Goal: Transaction & Acquisition: Obtain resource

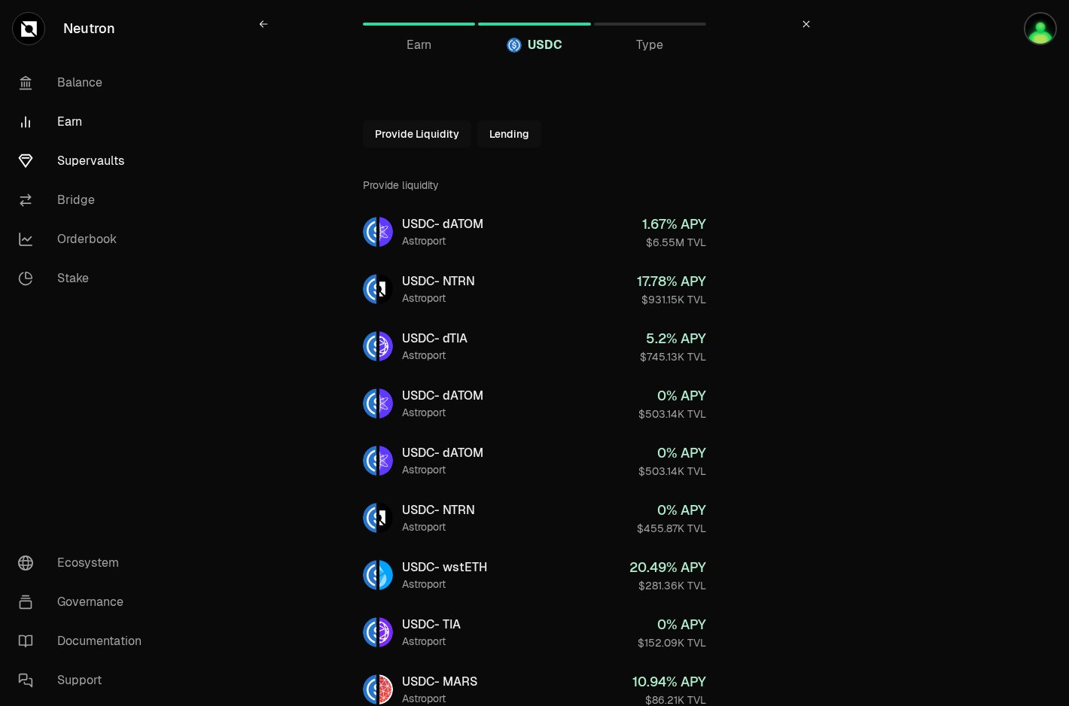
click at [106, 151] on link "Supervaults" at bounding box center [84, 161] width 157 height 39
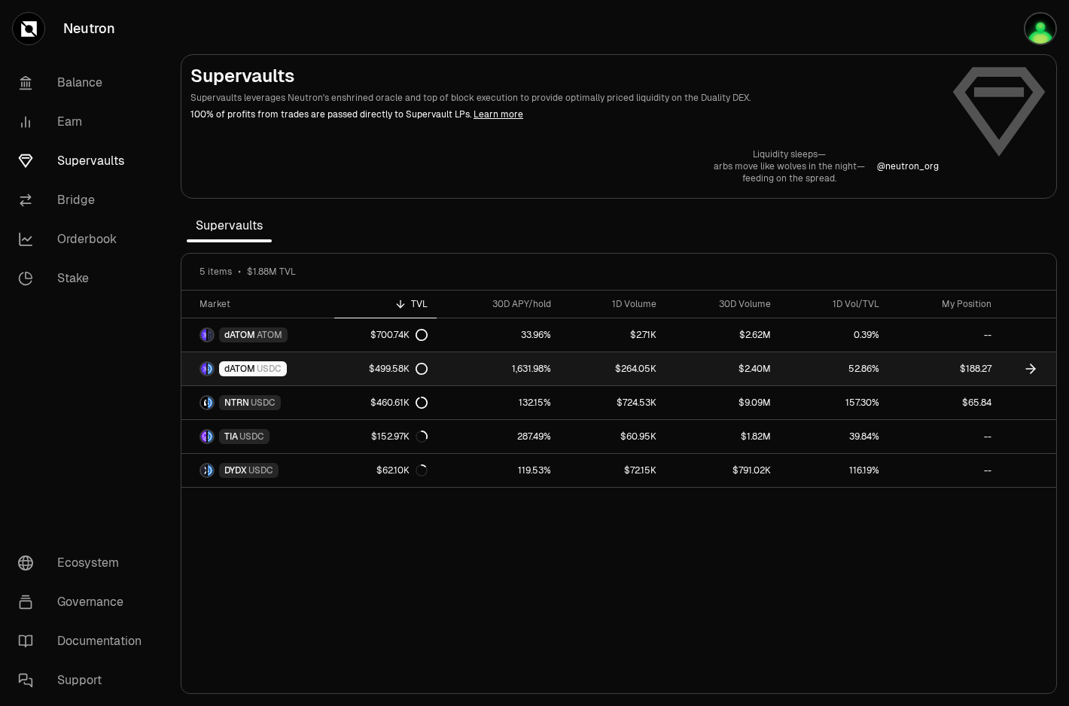
click at [810, 376] on link "52.86%" at bounding box center [834, 368] width 108 height 33
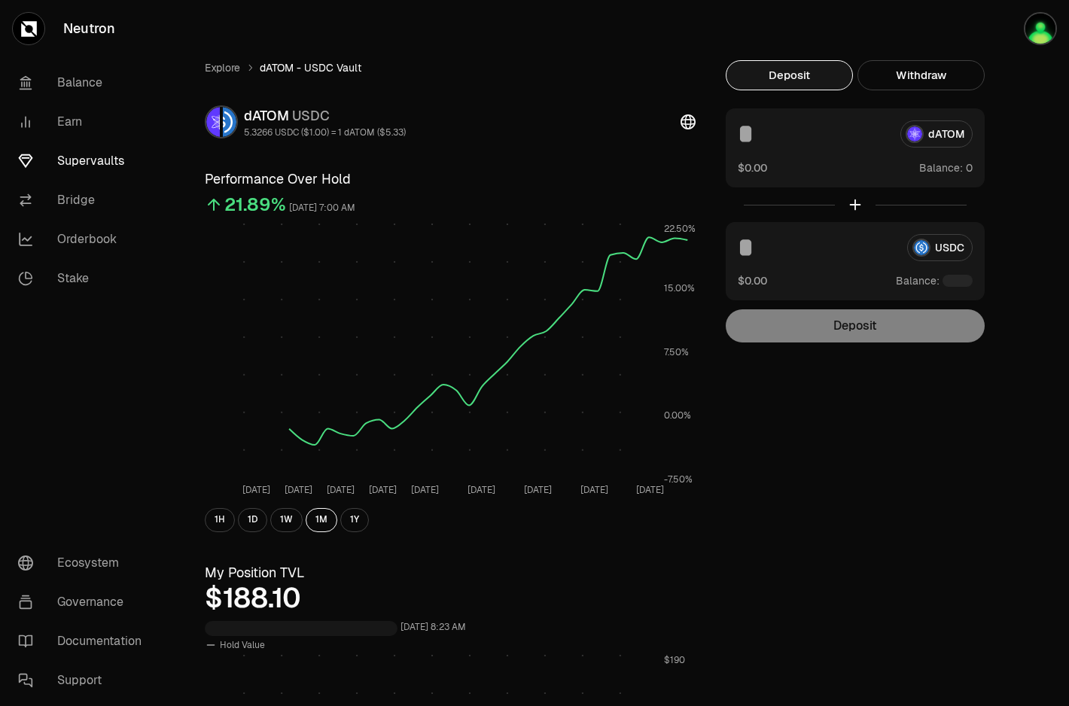
click at [810, 270] on div "USDC $0.00 Balance:" at bounding box center [855, 261] width 259 height 78
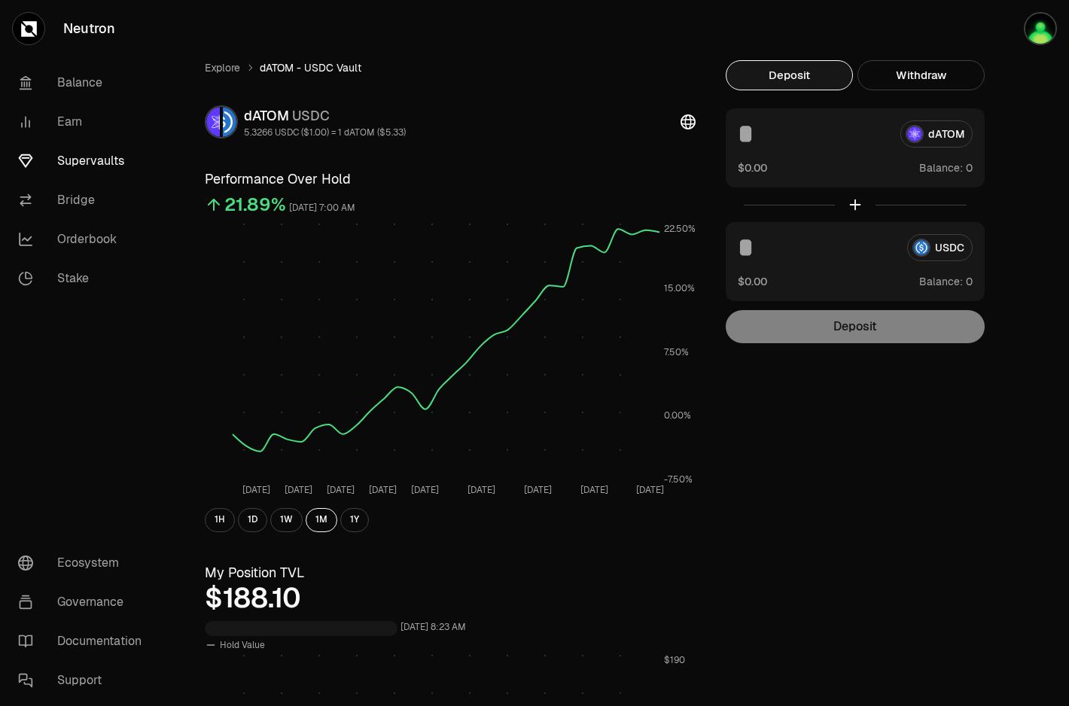
click at [810, 265] on div "USDC $0.00 Balance:" at bounding box center [855, 261] width 259 height 79
click at [810, 256] on input at bounding box center [816, 247] width 157 height 27
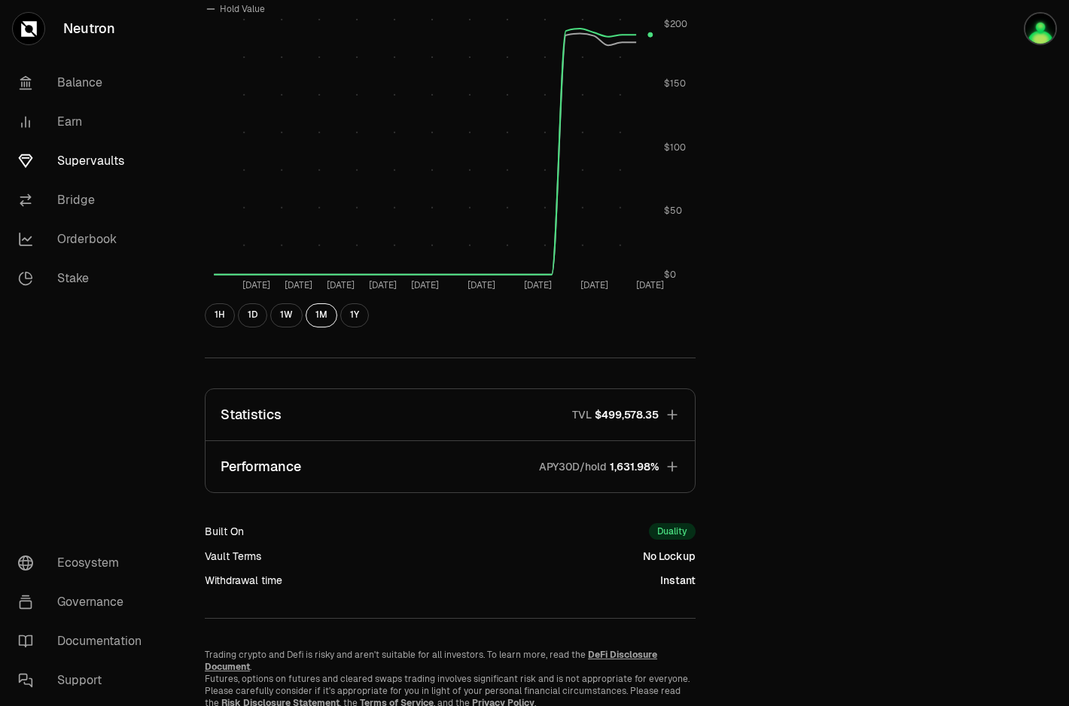
scroll to position [648, 0]
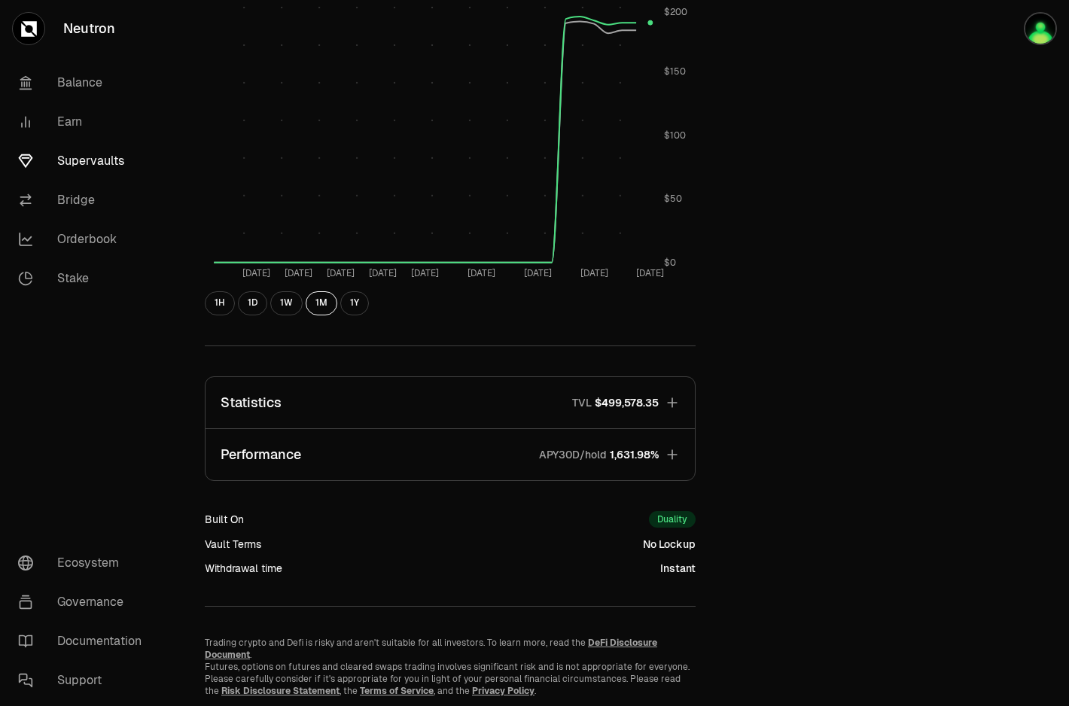
type input "**"
click at [647, 395] on span "$499,578.35" at bounding box center [627, 402] width 64 height 15
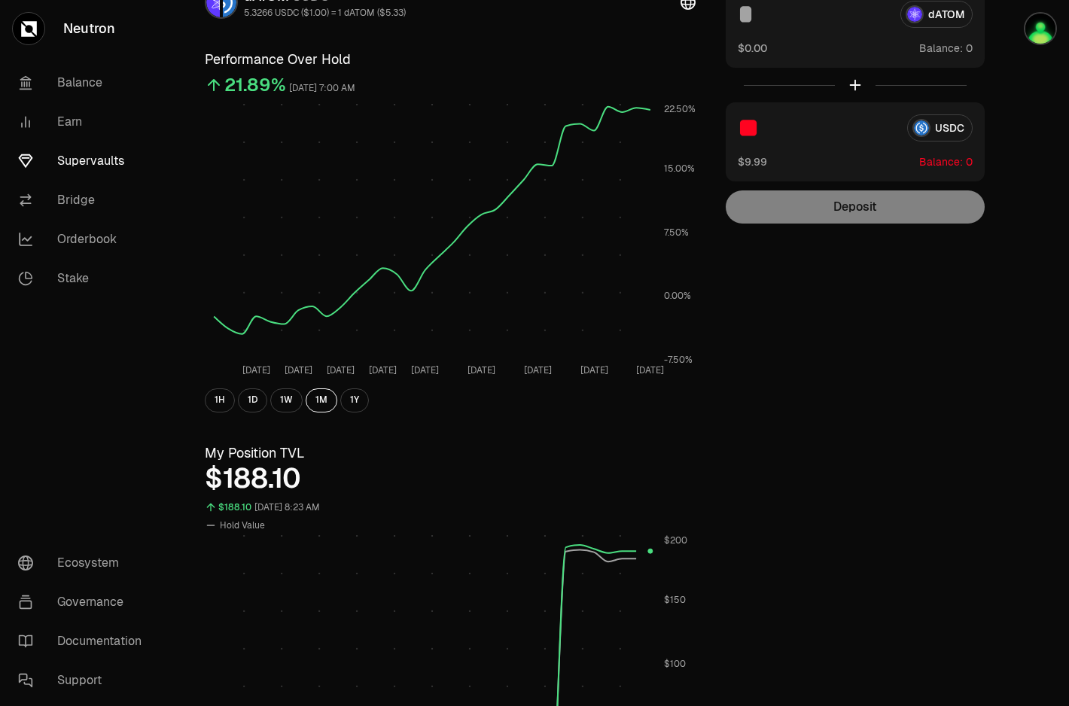
scroll to position [127, 0]
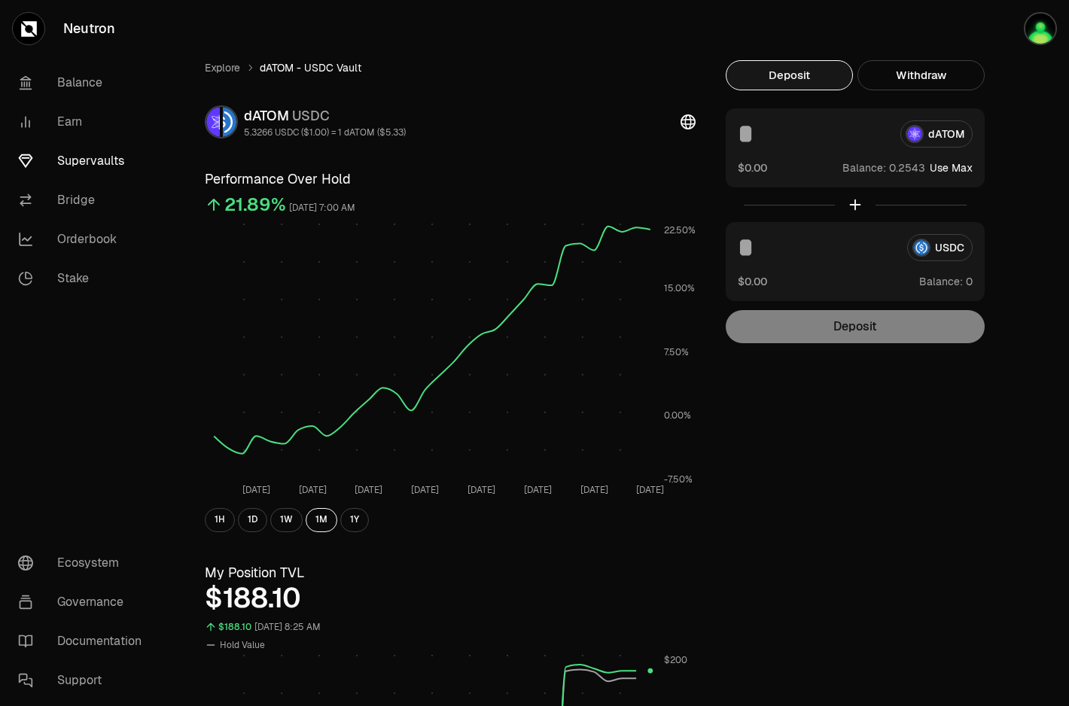
click at [951, 165] on button "Use Max" at bounding box center [951, 167] width 43 height 15
type input "********"
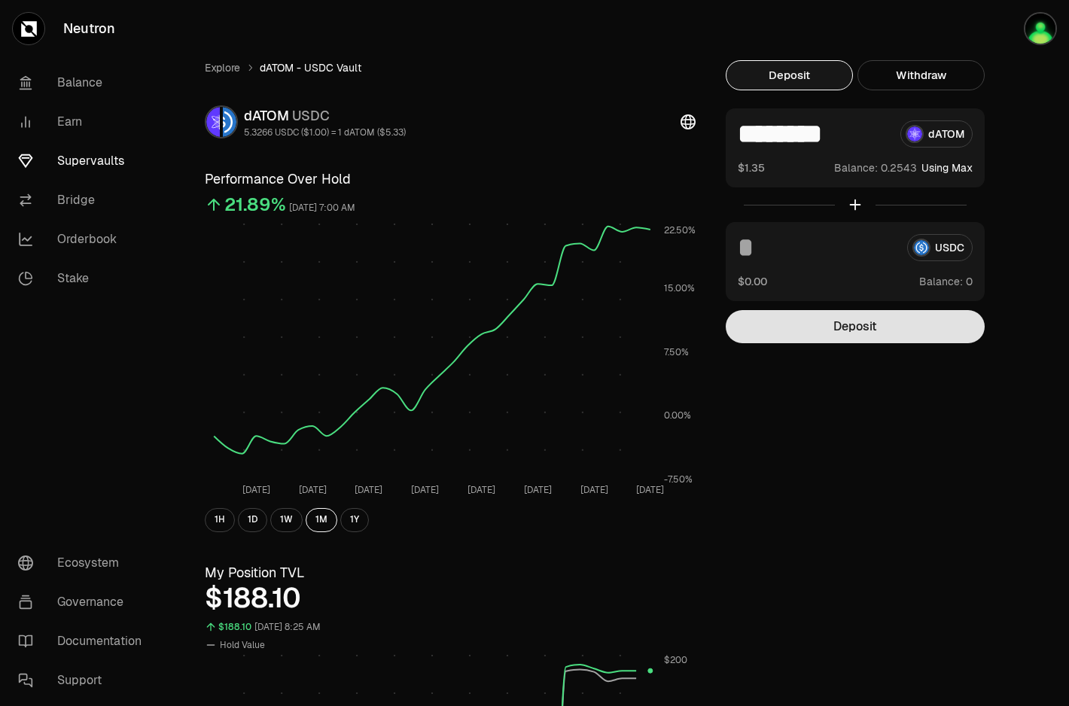
click at [875, 325] on button "Deposit" at bounding box center [855, 326] width 259 height 33
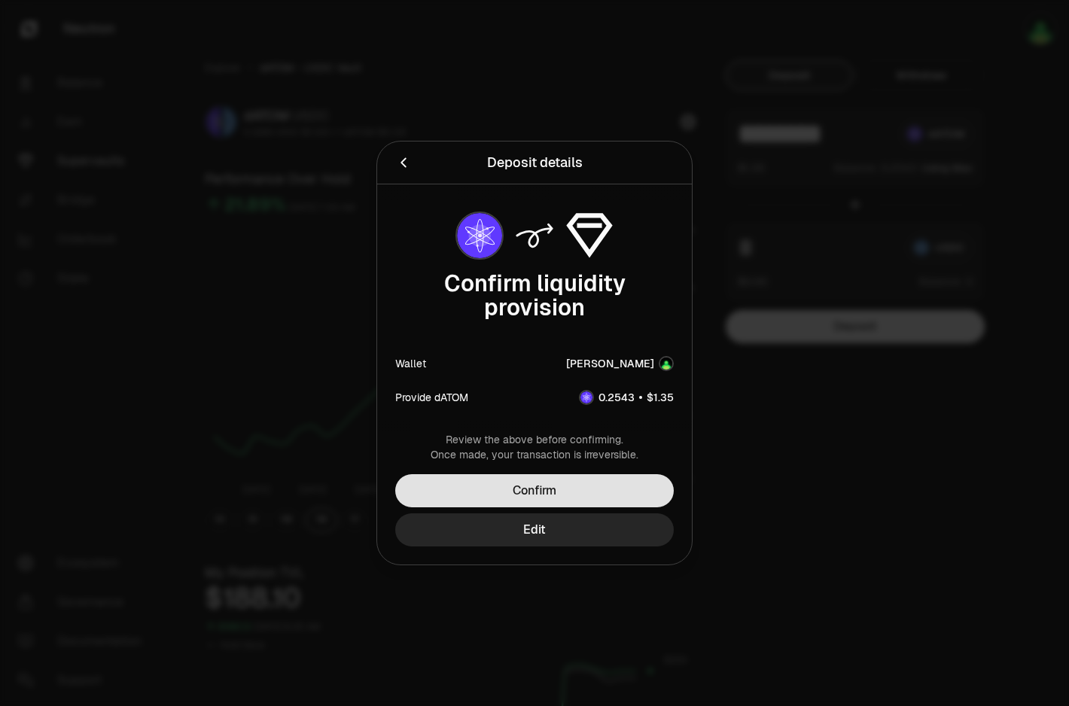
click at [595, 493] on button "Confirm" at bounding box center [534, 490] width 279 height 33
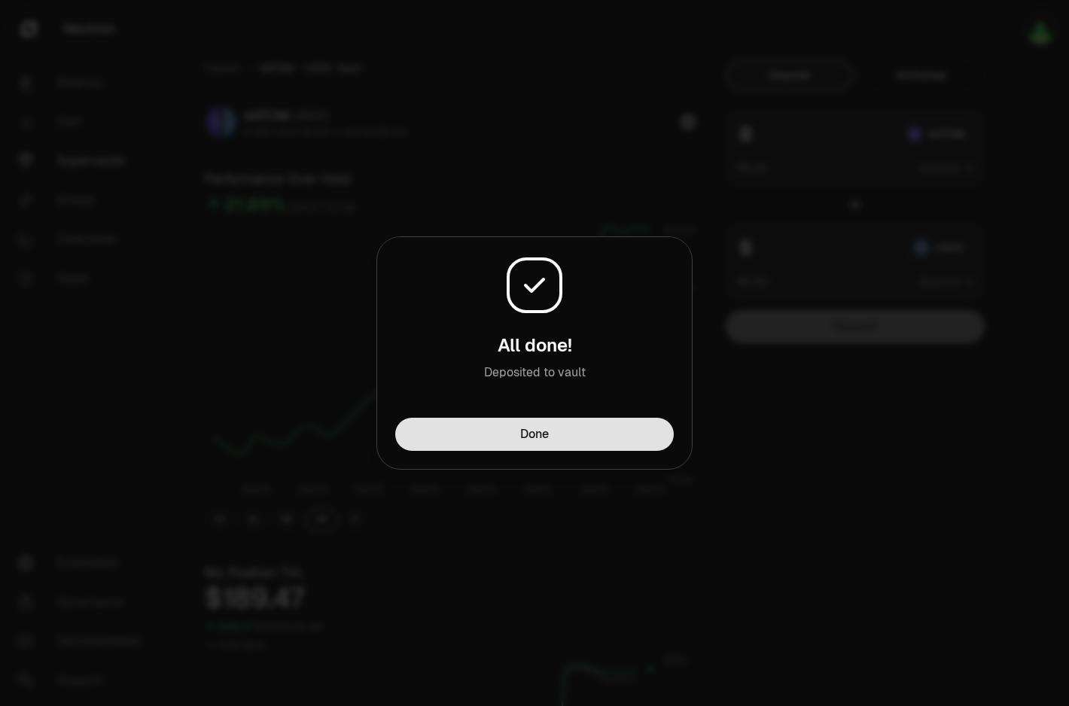
click at [610, 429] on button "Done" at bounding box center [534, 434] width 279 height 33
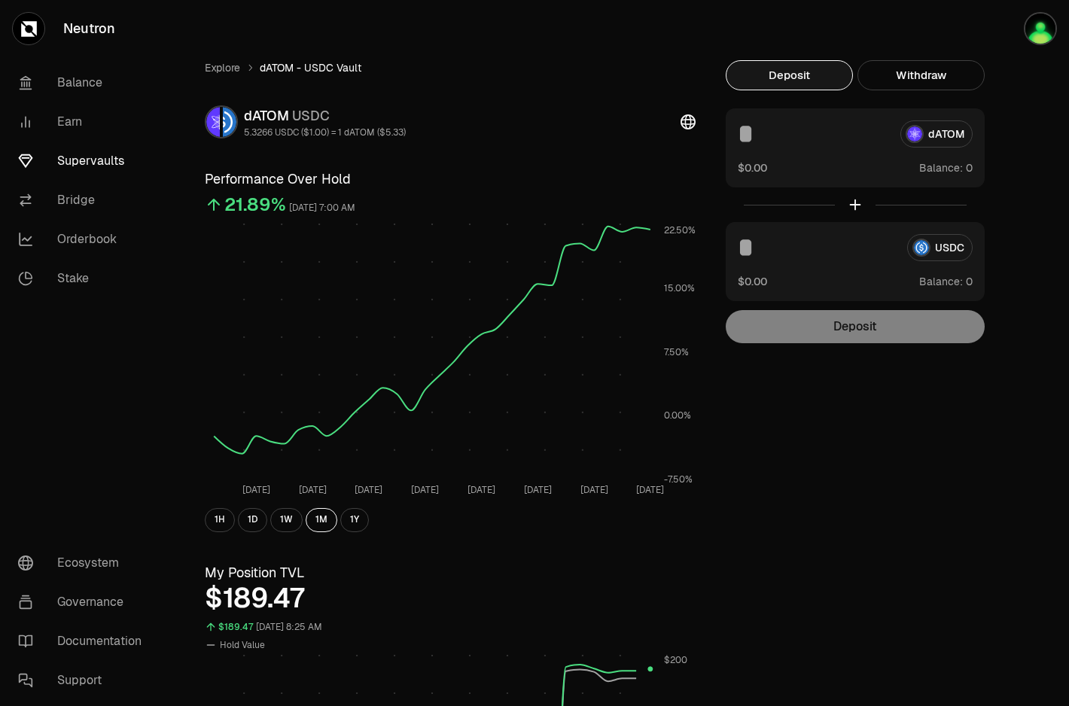
click at [1035, 136] on div "Explore dATOM - USDC Vault dATOM USDC 5.3266 USDC ($1.00) = 1 dATOM ($5.33) Per…" at bounding box center [619, 703] width 865 height 1286
click at [91, 195] on link "Bridge" at bounding box center [84, 200] width 157 height 39
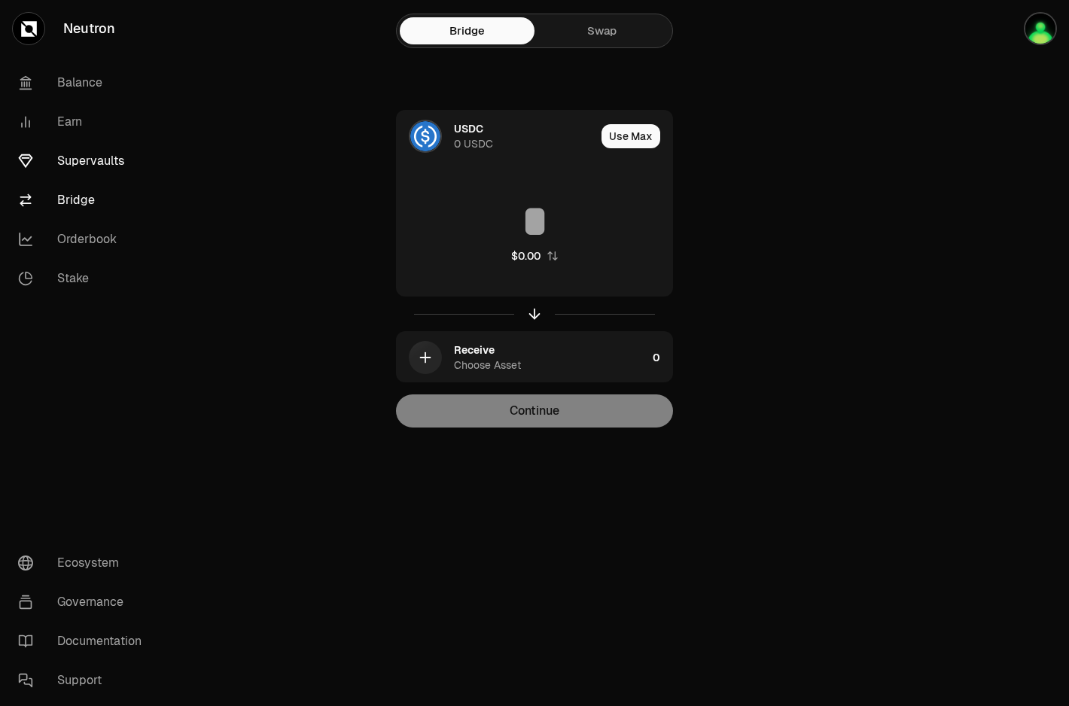
click at [99, 166] on link "Supervaults" at bounding box center [84, 161] width 157 height 39
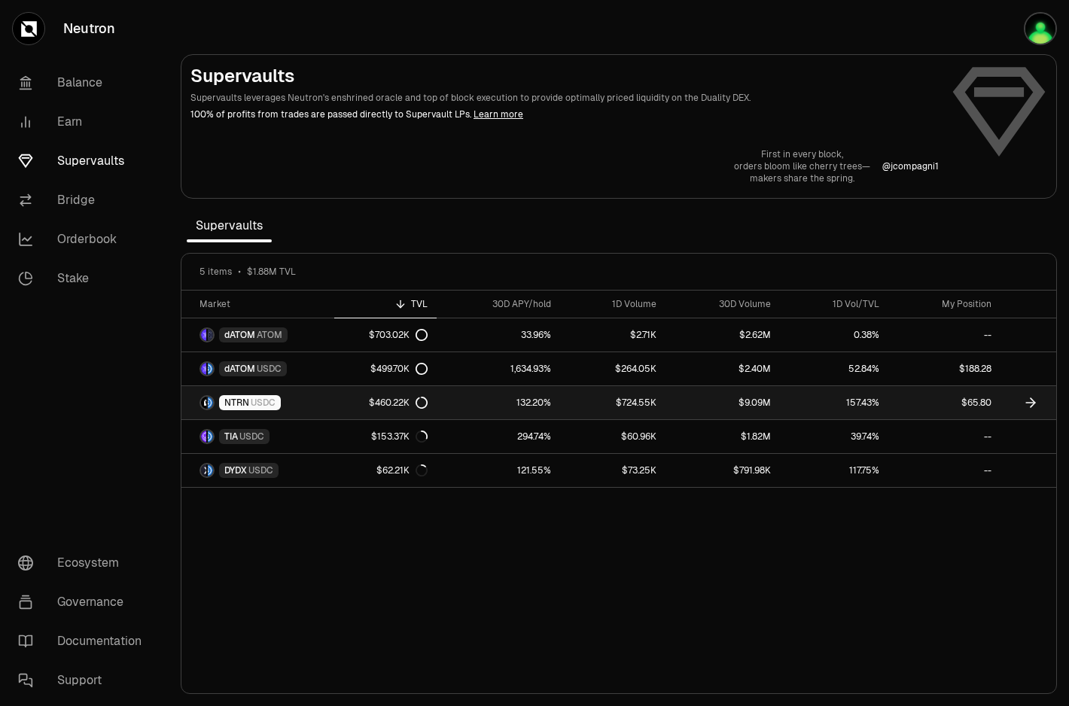
click at [937, 408] on link "$65.80" at bounding box center [945, 402] width 112 height 33
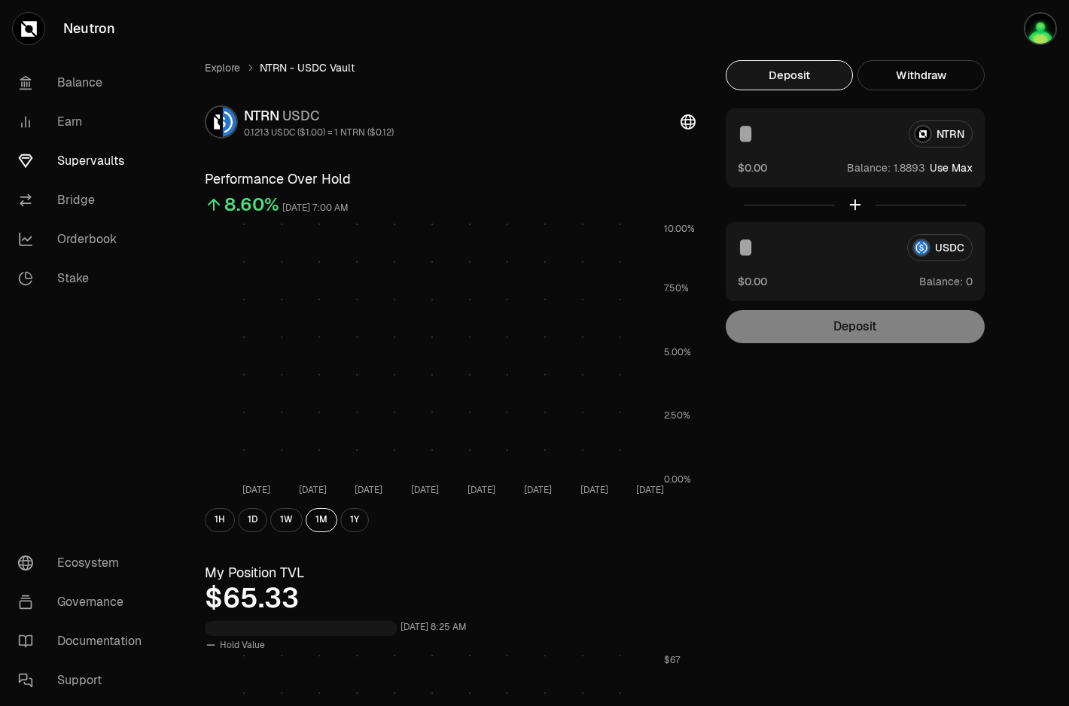
click at [814, 146] on input at bounding box center [817, 133] width 159 height 27
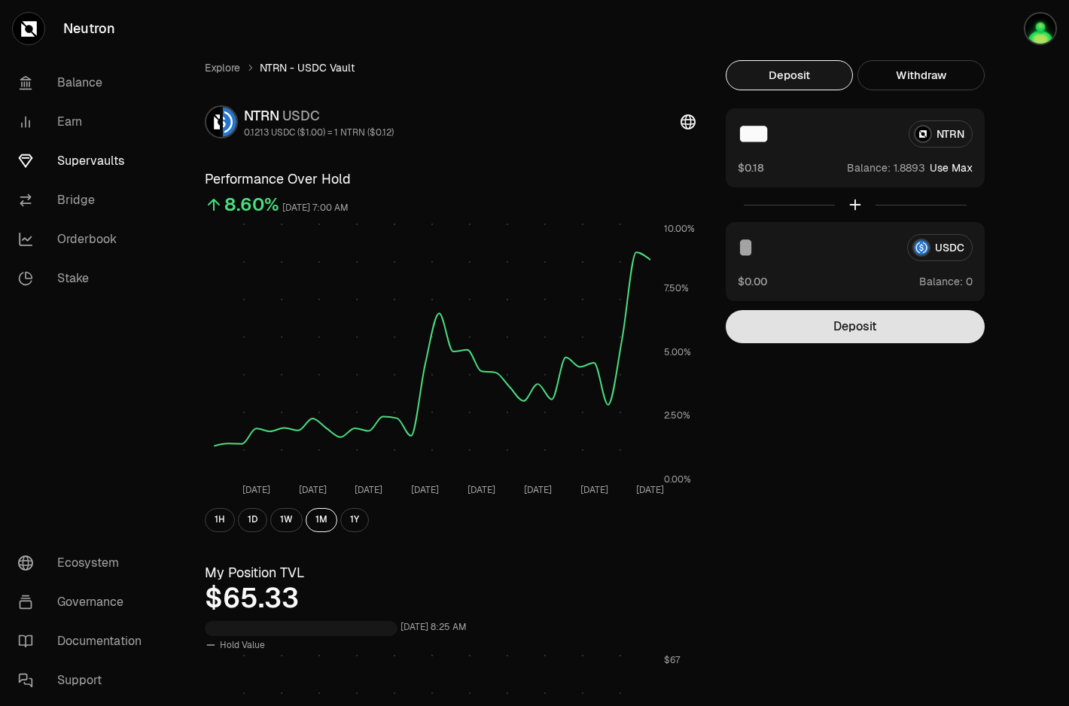
type input "***"
click at [860, 323] on button "Deposit" at bounding box center [855, 326] width 259 height 33
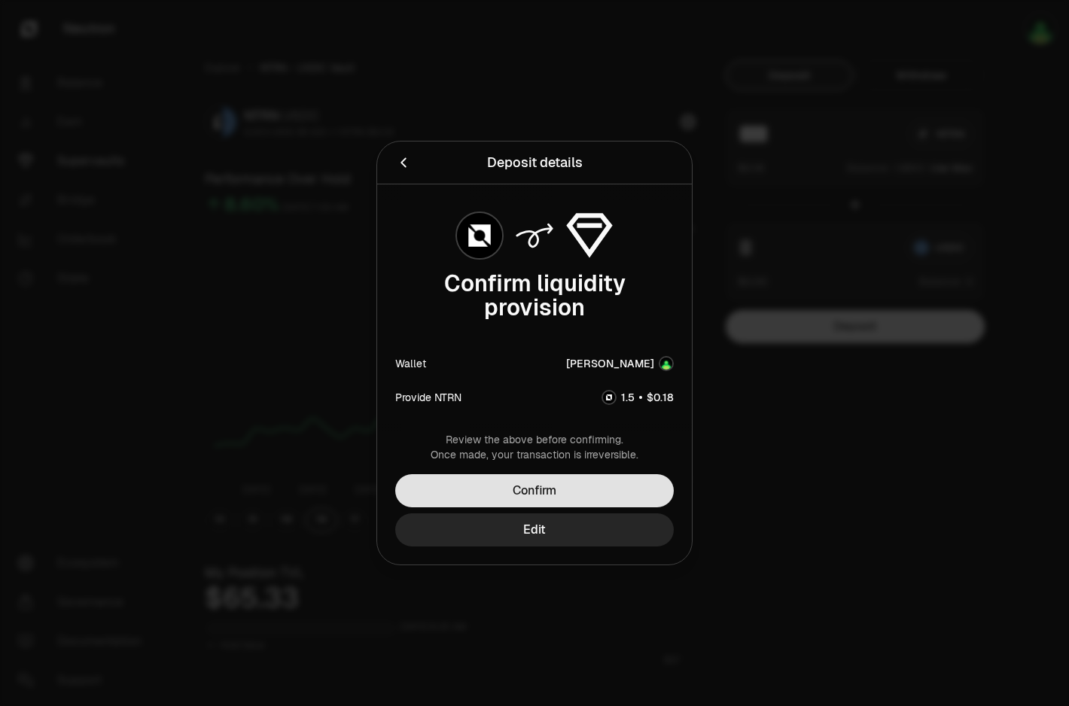
click at [612, 494] on button "Confirm" at bounding box center [534, 490] width 279 height 33
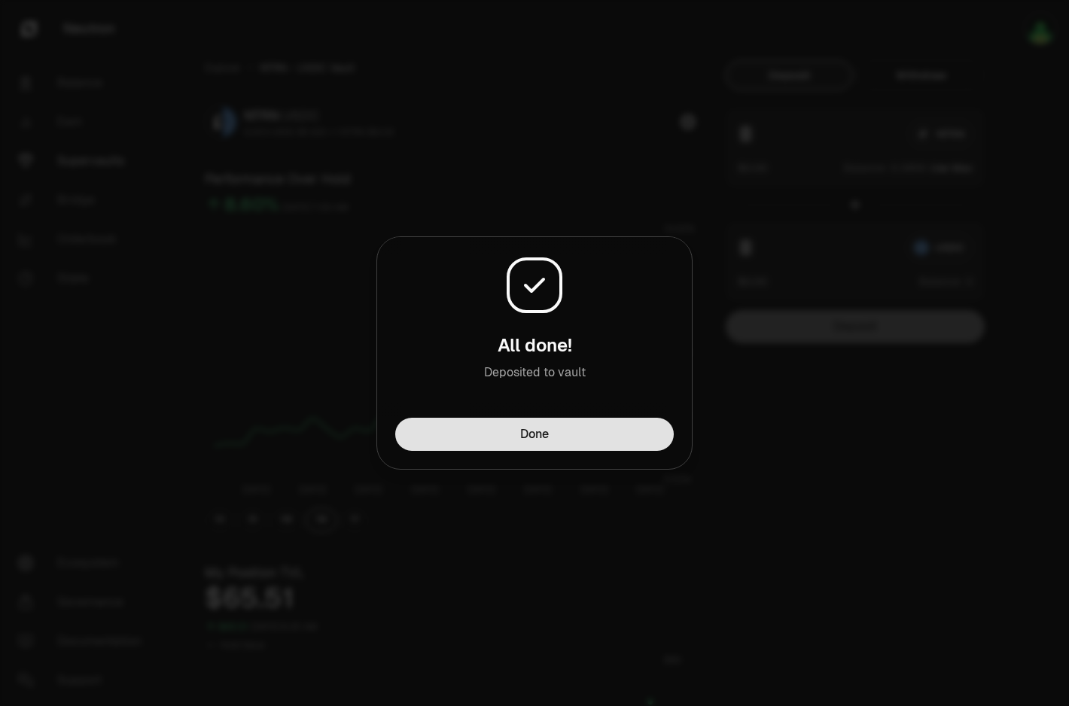
click at [651, 438] on button "Done" at bounding box center [534, 434] width 279 height 33
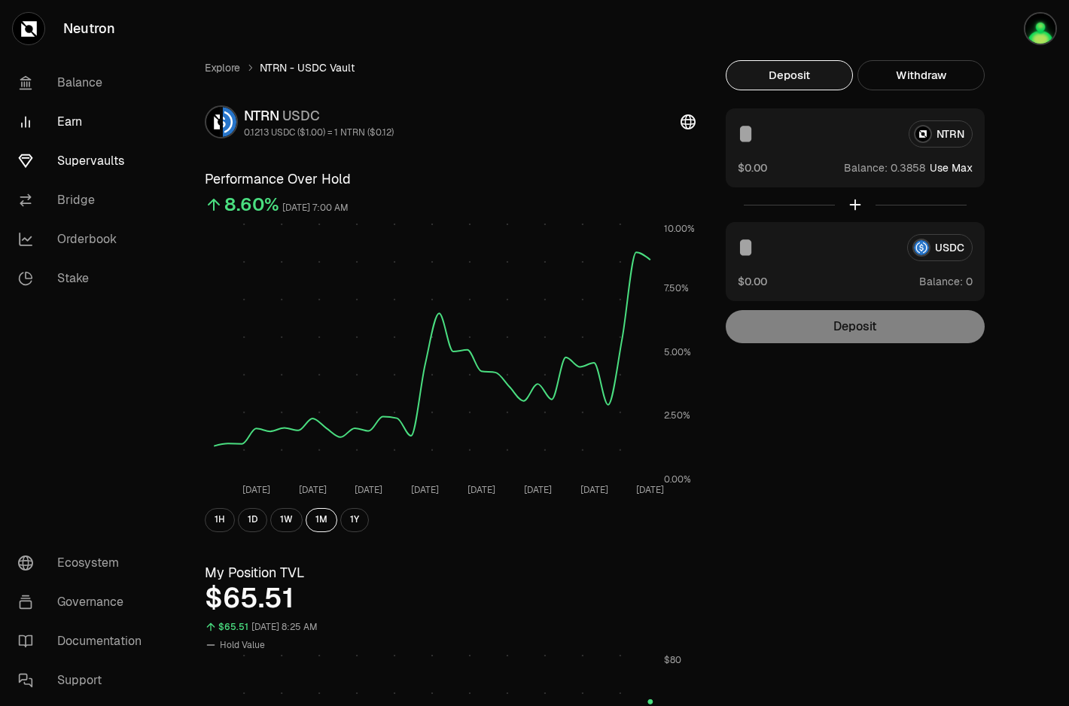
click at [70, 130] on link "Earn" at bounding box center [84, 121] width 157 height 39
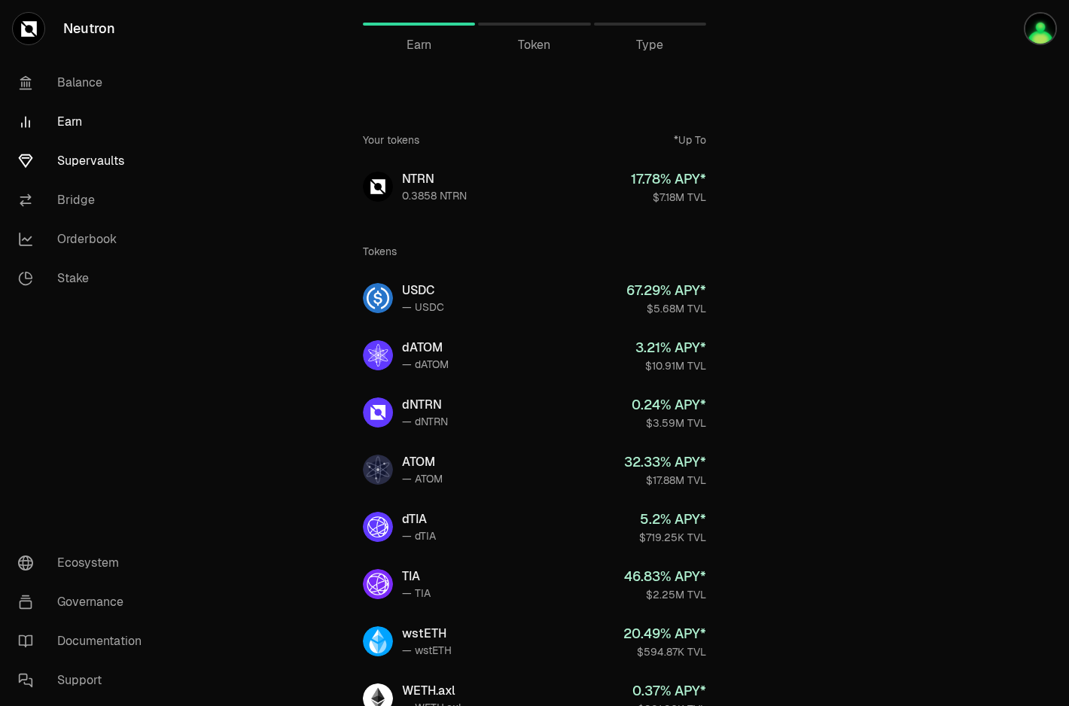
click at [118, 169] on link "Supervaults" at bounding box center [84, 161] width 157 height 39
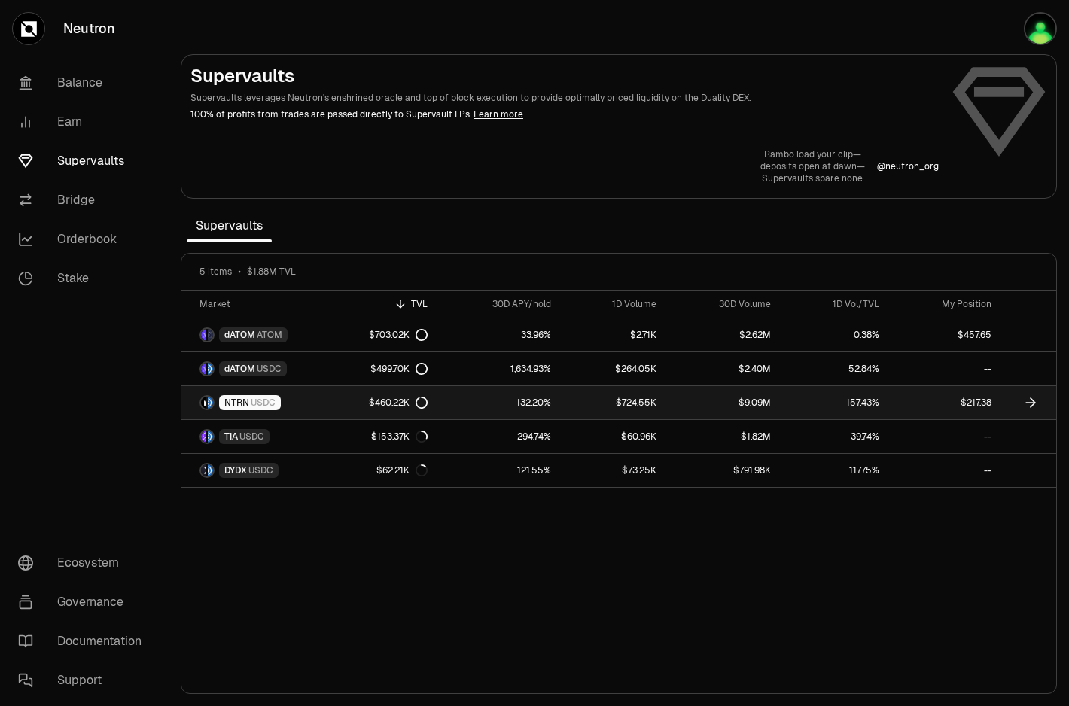
click at [663, 403] on link "$724.55K" at bounding box center [612, 402] width 105 height 33
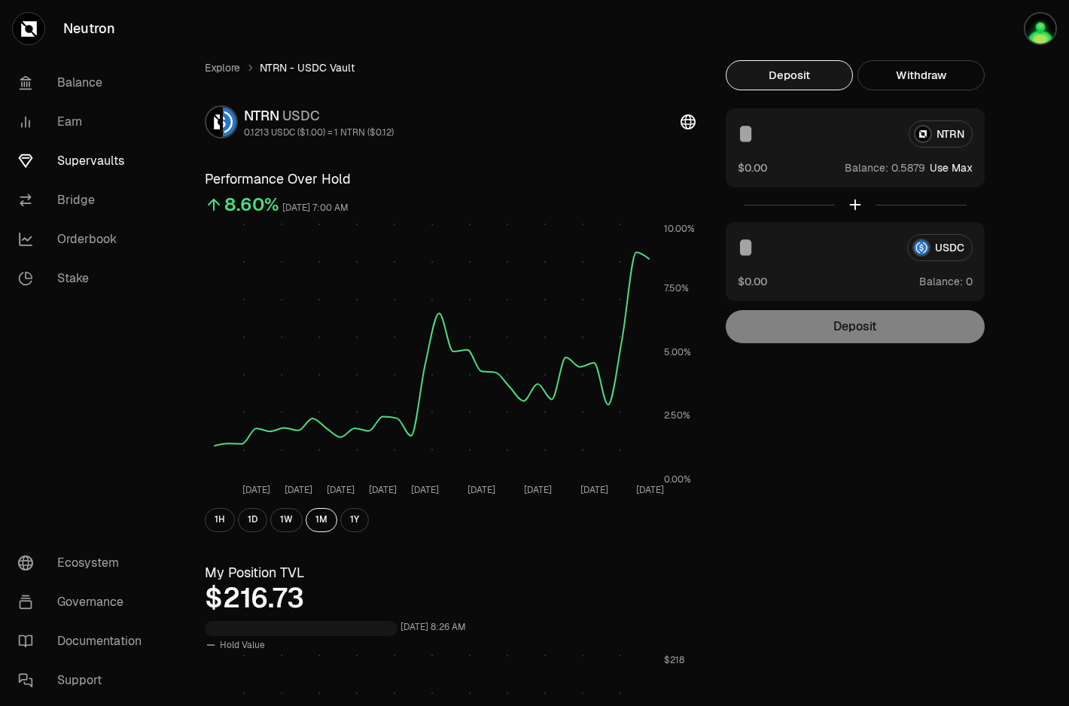
click at [837, 154] on div "NTRN $0.00 Balance: Use Max" at bounding box center [855, 147] width 259 height 79
click at [837, 145] on input at bounding box center [817, 133] width 159 height 27
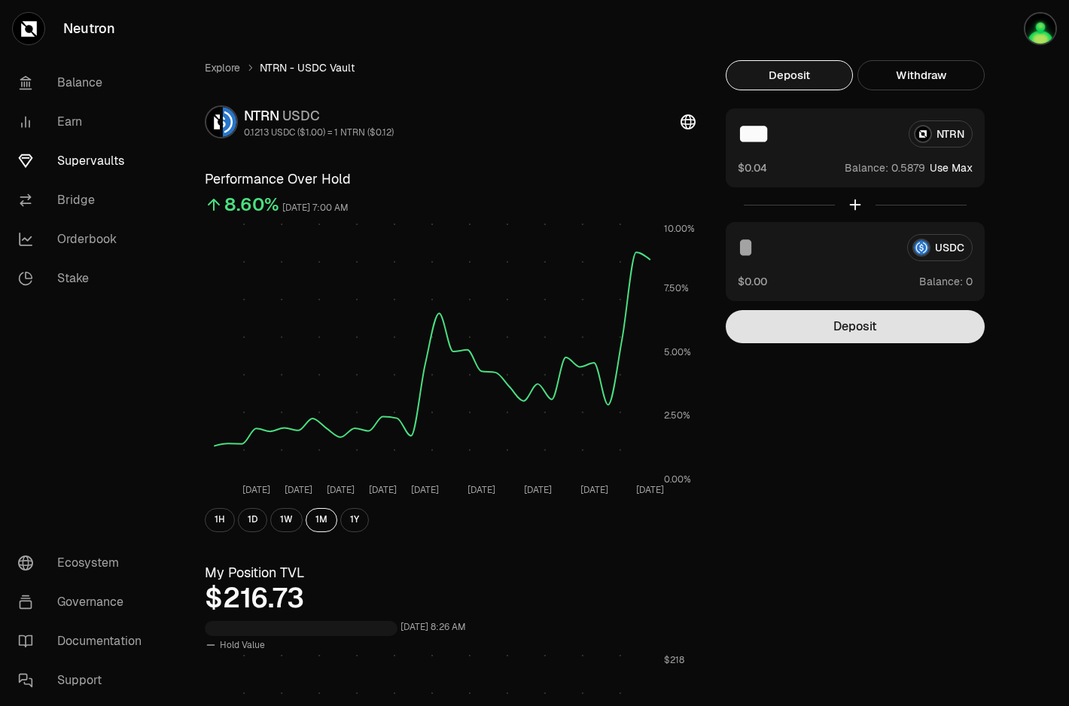
type input "***"
click at [830, 325] on button "Deposit" at bounding box center [855, 326] width 259 height 33
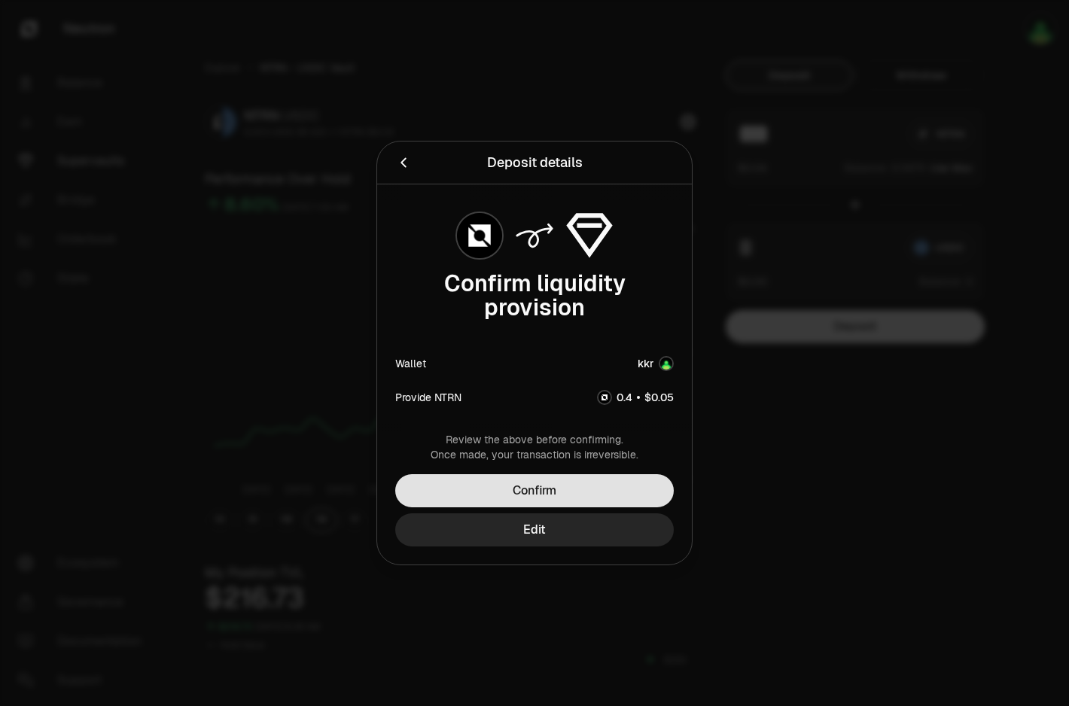
click at [596, 496] on button "Confirm" at bounding box center [534, 490] width 279 height 33
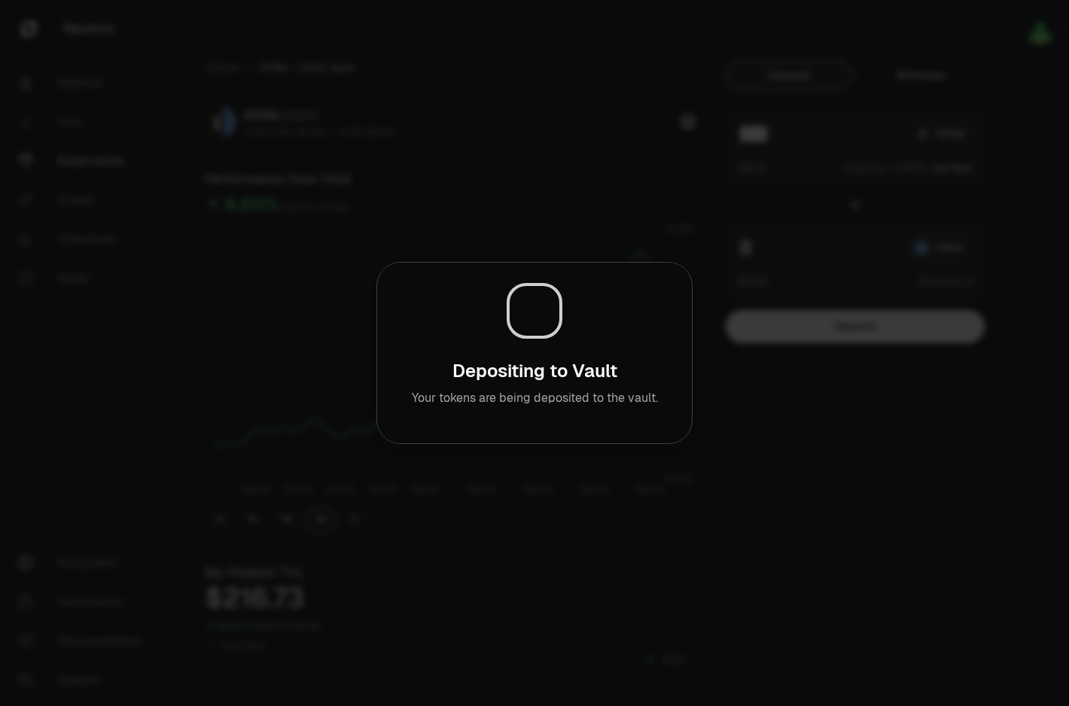
click at [859, 489] on div at bounding box center [534, 353] width 1069 height 706
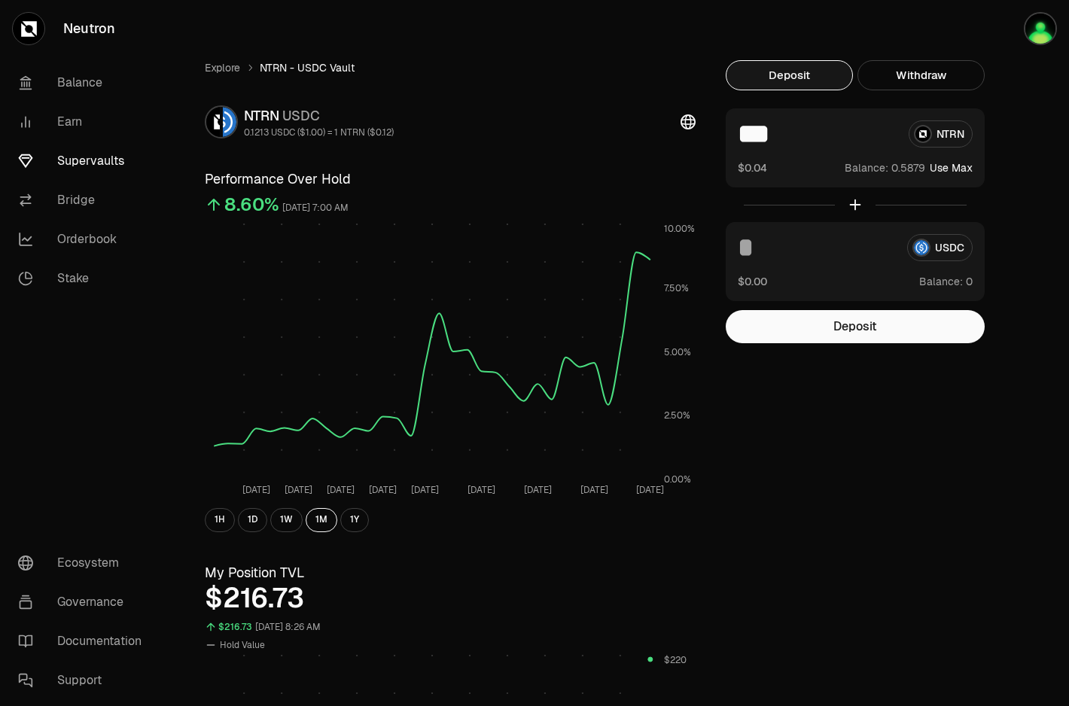
click at [96, 160] on link "Supervaults" at bounding box center [84, 161] width 157 height 39
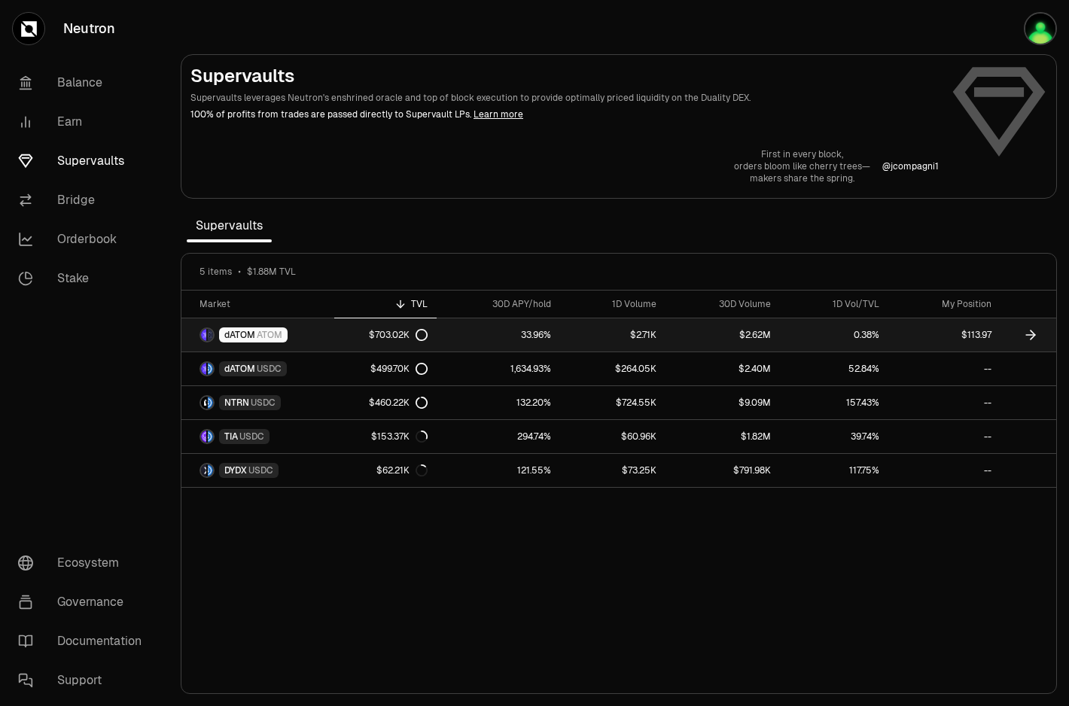
click at [929, 341] on link "$113.97" at bounding box center [945, 335] width 112 height 33
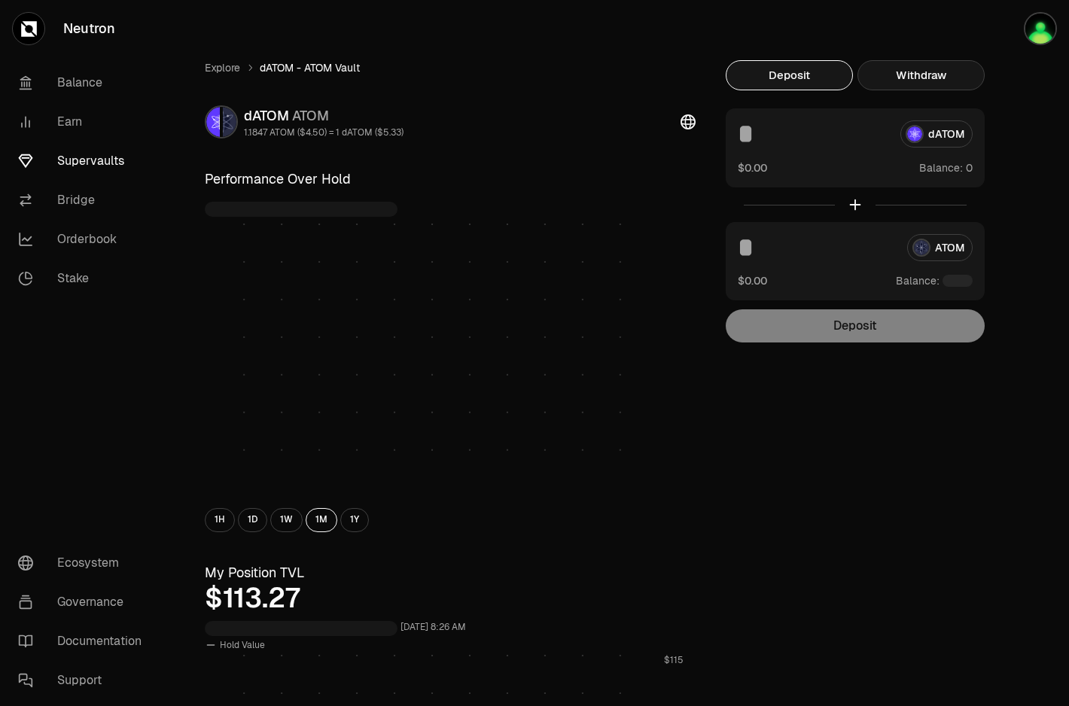
click at [913, 85] on button "Withdraw" at bounding box center [921, 75] width 127 height 30
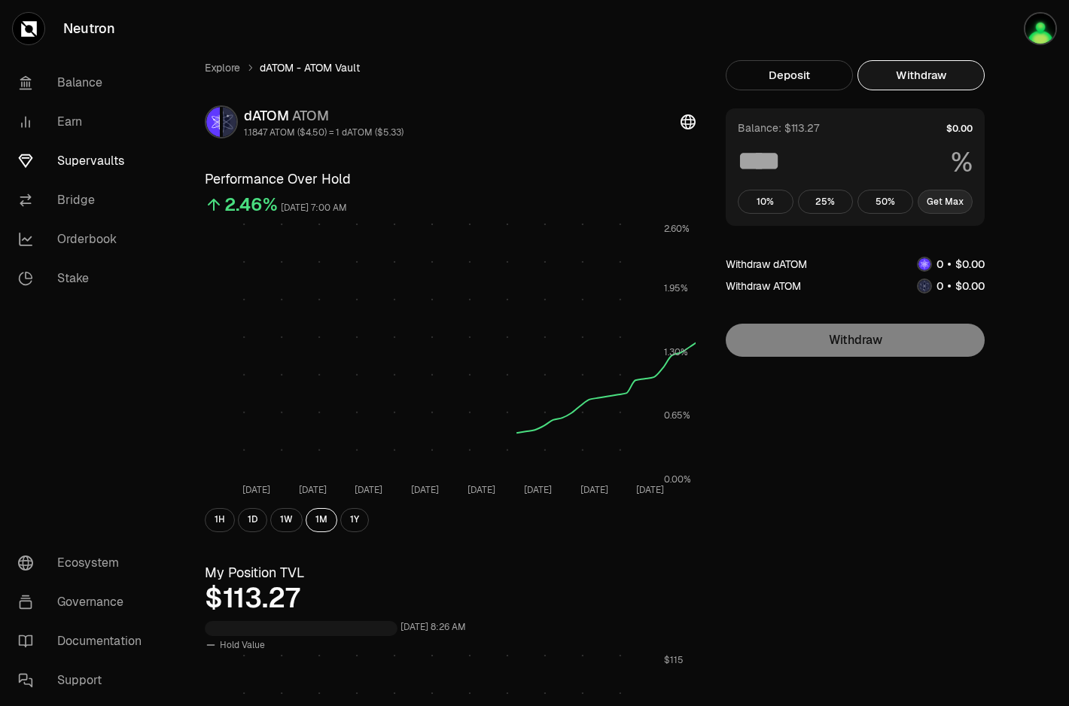
click at [938, 193] on button "Get Max" at bounding box center [946, 202] width 56 height 24
type input "***"
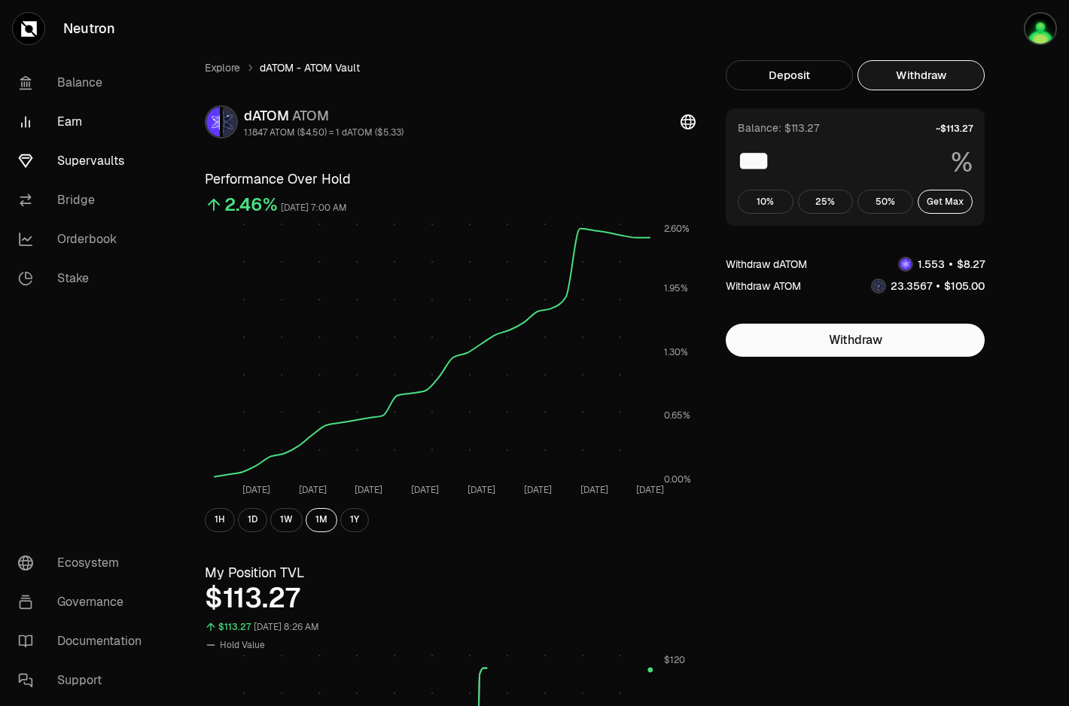
click at [60, 119] on link "Earn" at bounding box center [84, 121] width 157 height 39
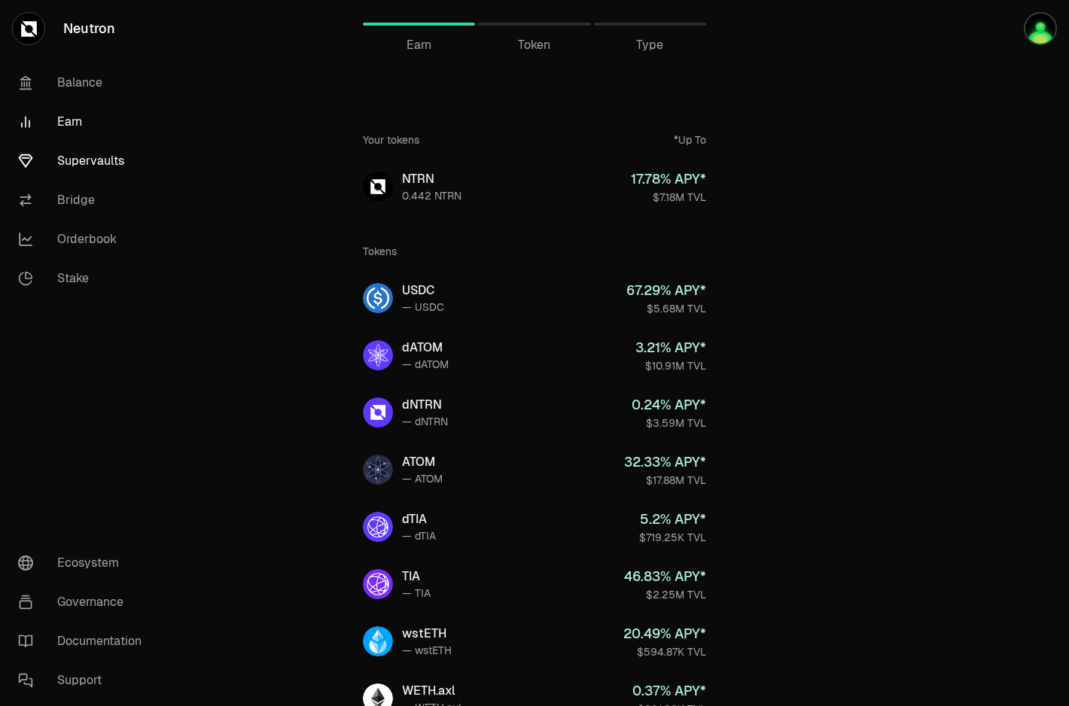
click at [91, 168] on link "Supervaults" at bounding box center [84, 161] width 157 height 39
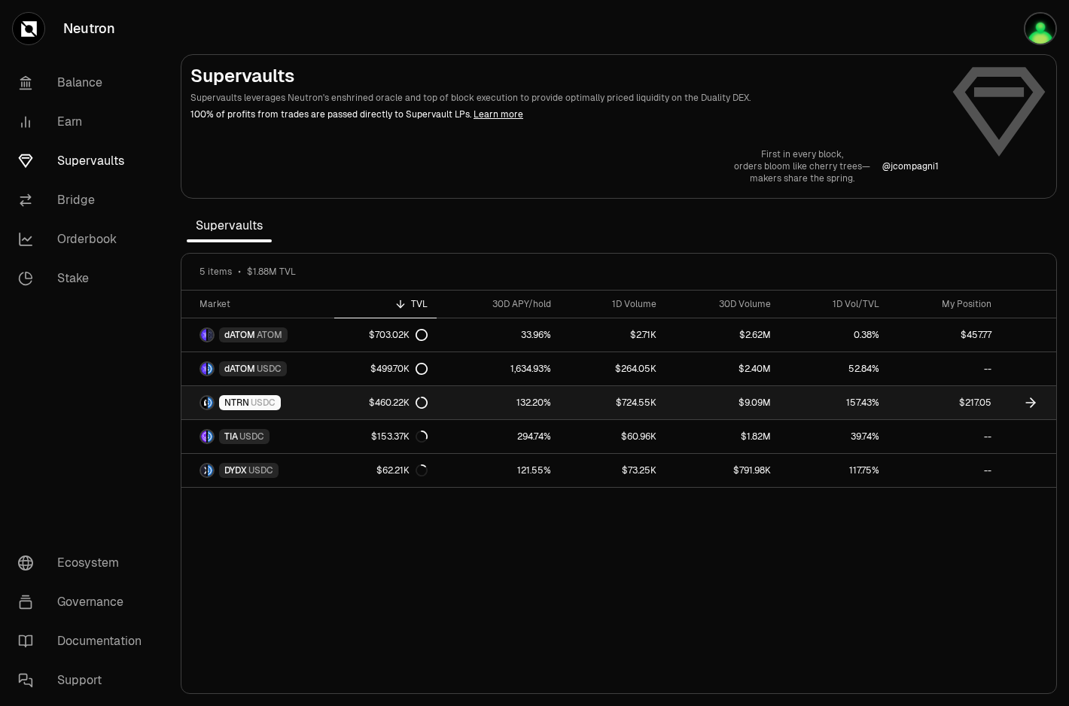
click at [874, 406] on link "157.43%" at bounding box center [834, 402] width 108 height 33
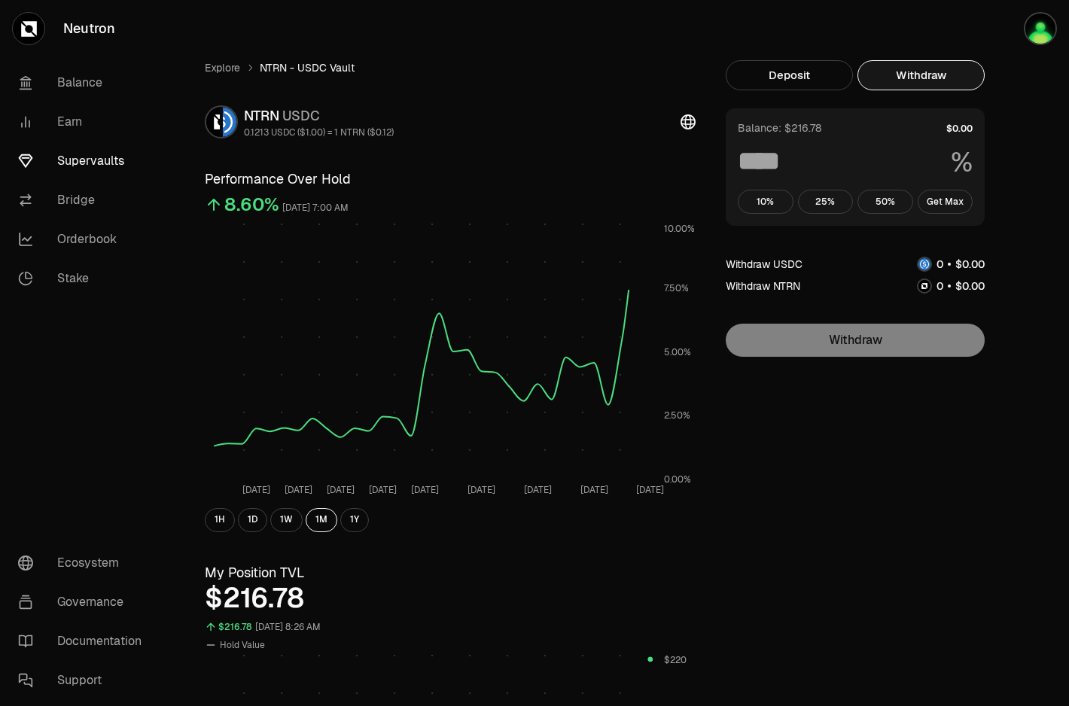
click at [920, 63] on button "Withdraw" at bounding box center [921, 75] width 127 height 30
click at [962, 206] on button "Get Max" at bounding box center [946, 202] width 56 height 24
type input "***"
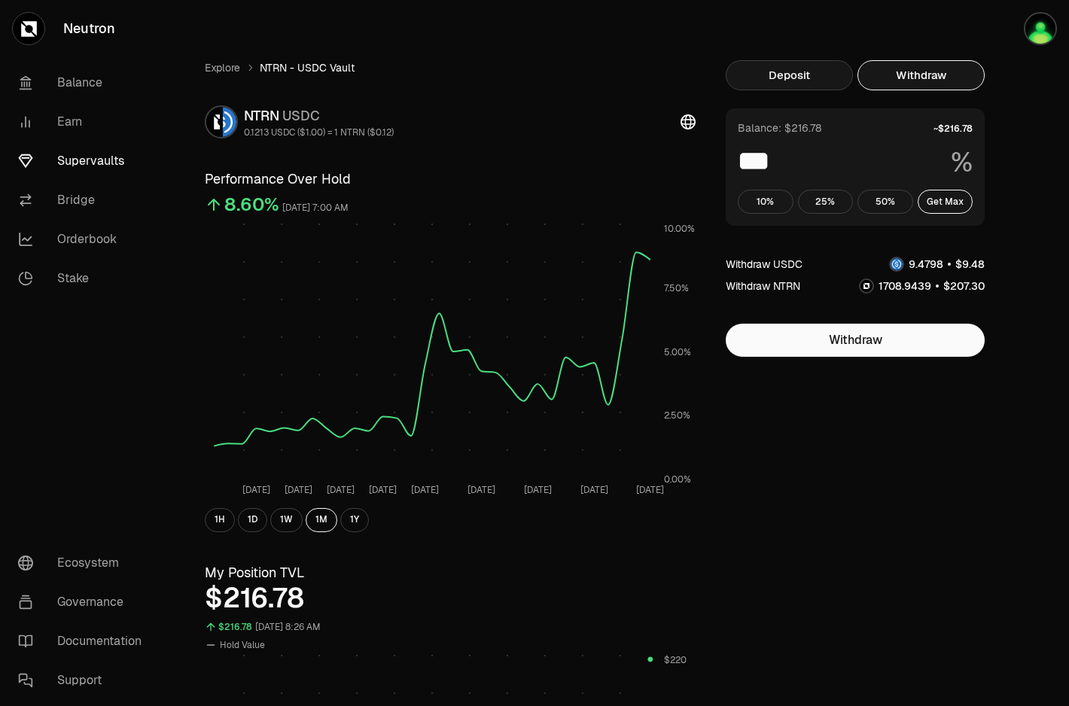
click at [813, 80] on button "Deposit" at bounding box center [789, 75] width 127 height 30
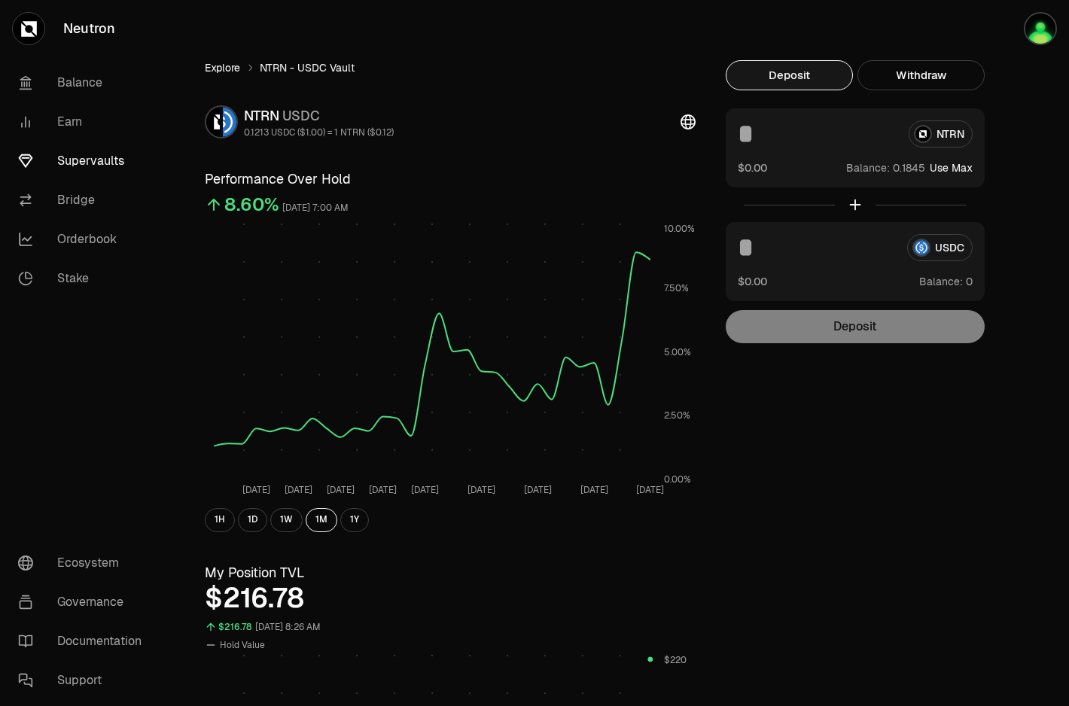
click at [225, 71] on link "Explore" at bounding box center [222, 67] width 35 height 15
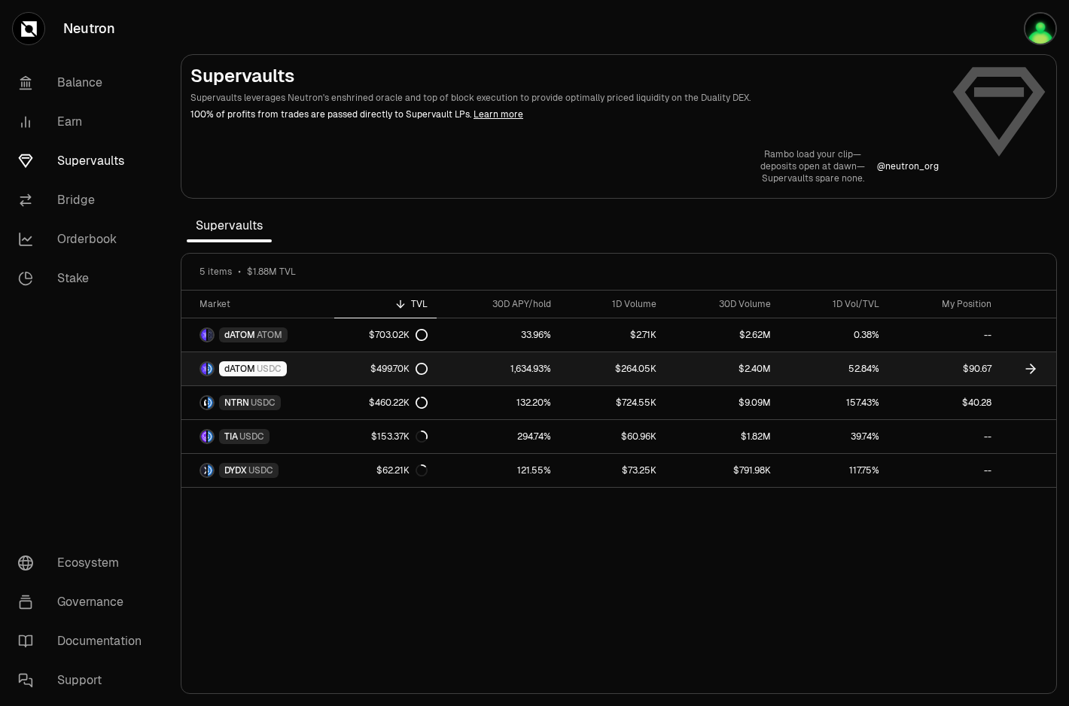
click at [635, 370] on link "$264.05K" at bounding box center [612, 368] width 105 height 33
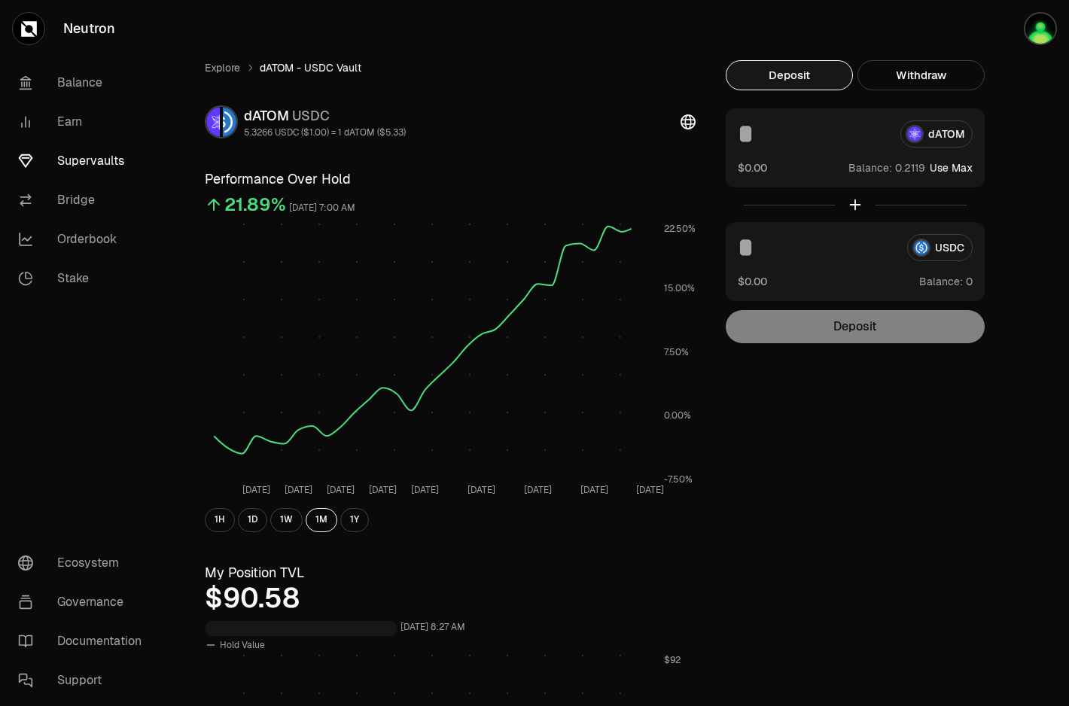
click at [831, 140] on input at bounding box center [813, 133] width 151 height 27
click at [943, 166] on button "Use Max" at bounding box center [951, 167] width 43 height 15
type input "********"
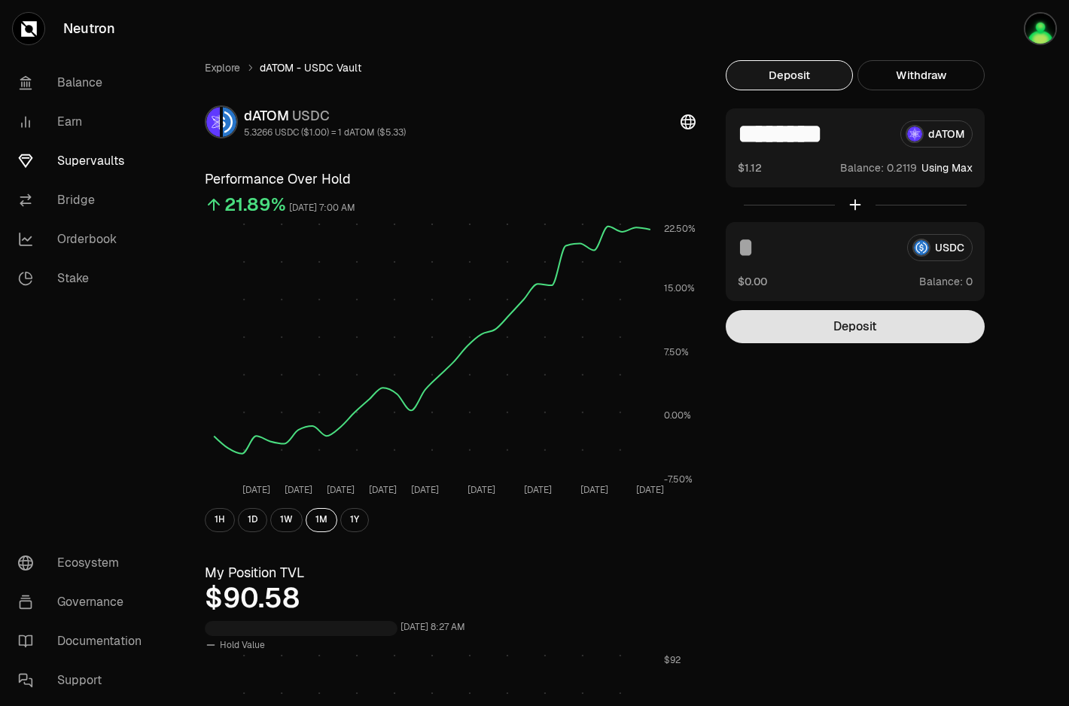
click at [873, 322] on button "Deposit" at bounding box center [855, 326] width 259 height 33
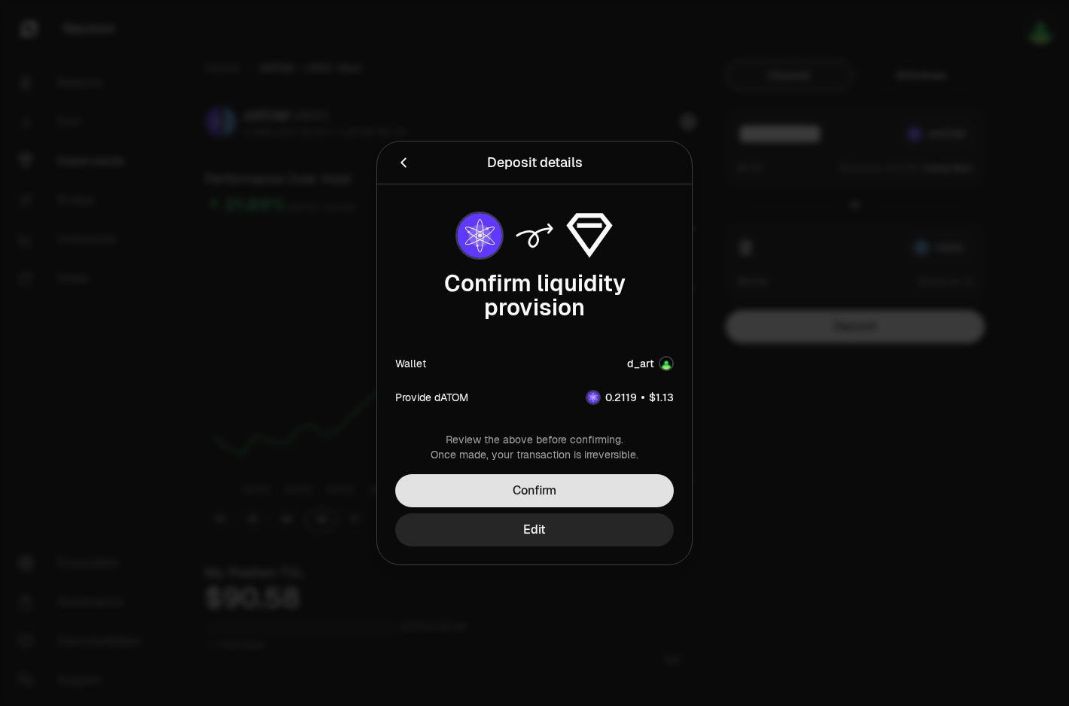
click at [636, 496] on button "Confirm" at bounding box center [534, 490] width 279 height 33
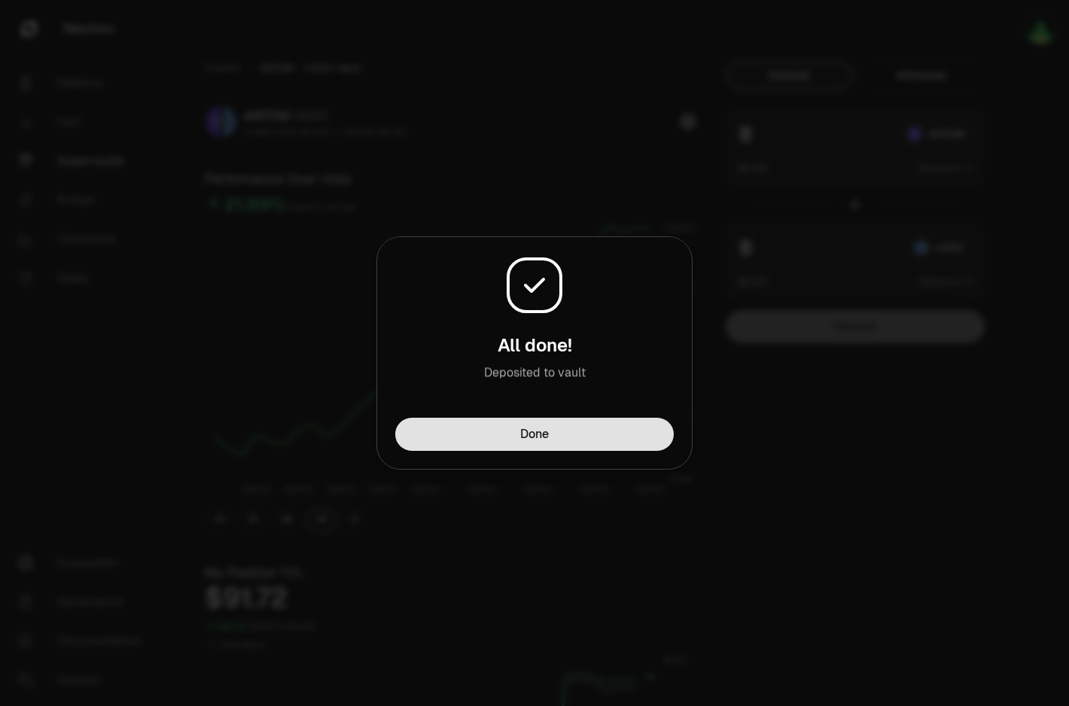
click at [486, 438] on button "Done" at bounding box center [534, 434] width 279 height 33
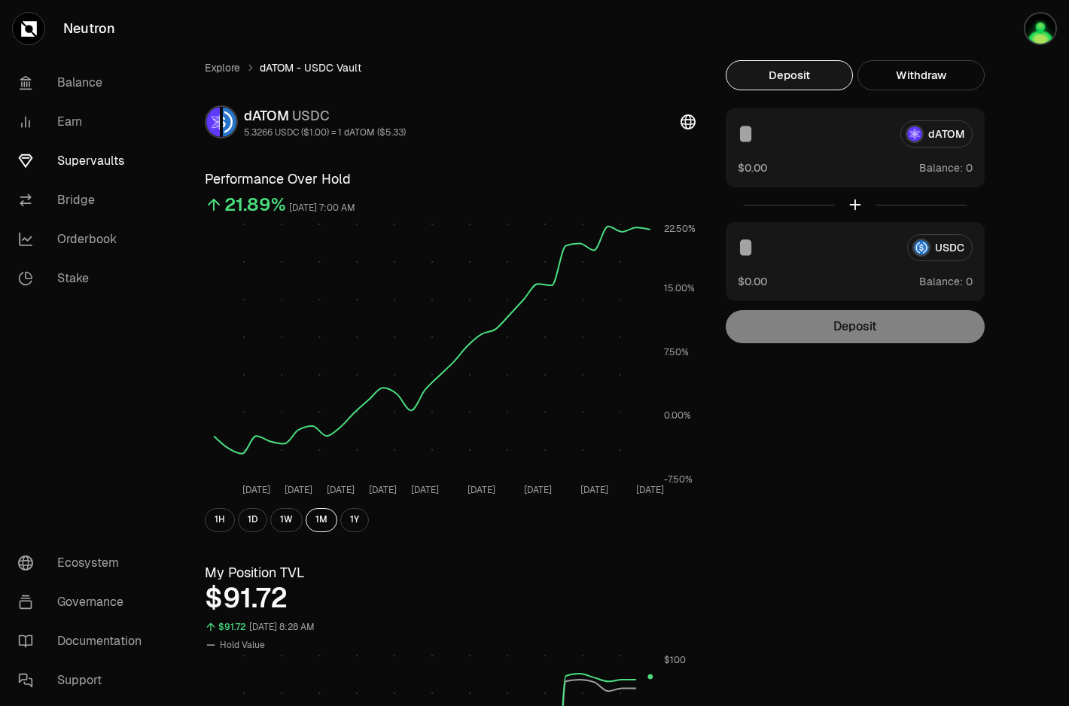
click at [109, 163] on link "Supervaults" at bounding box center [84, 161] width 157 height 39
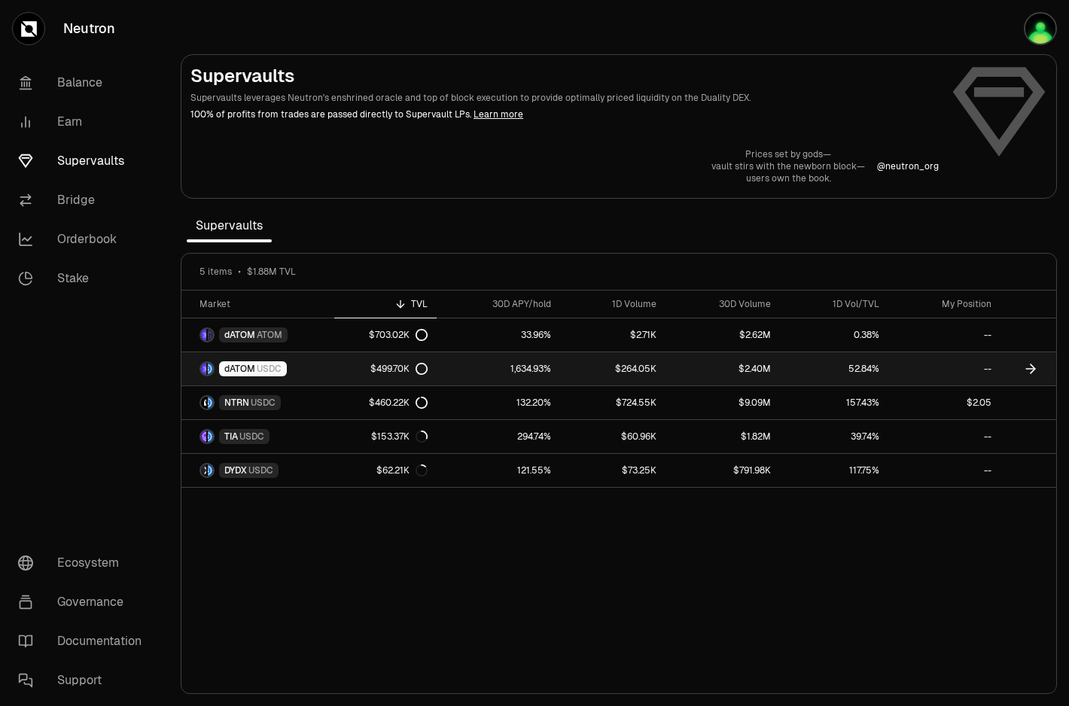
click at [706, 365] on link "$2.40M" at bounding box center [723, 368] width 115 height 33
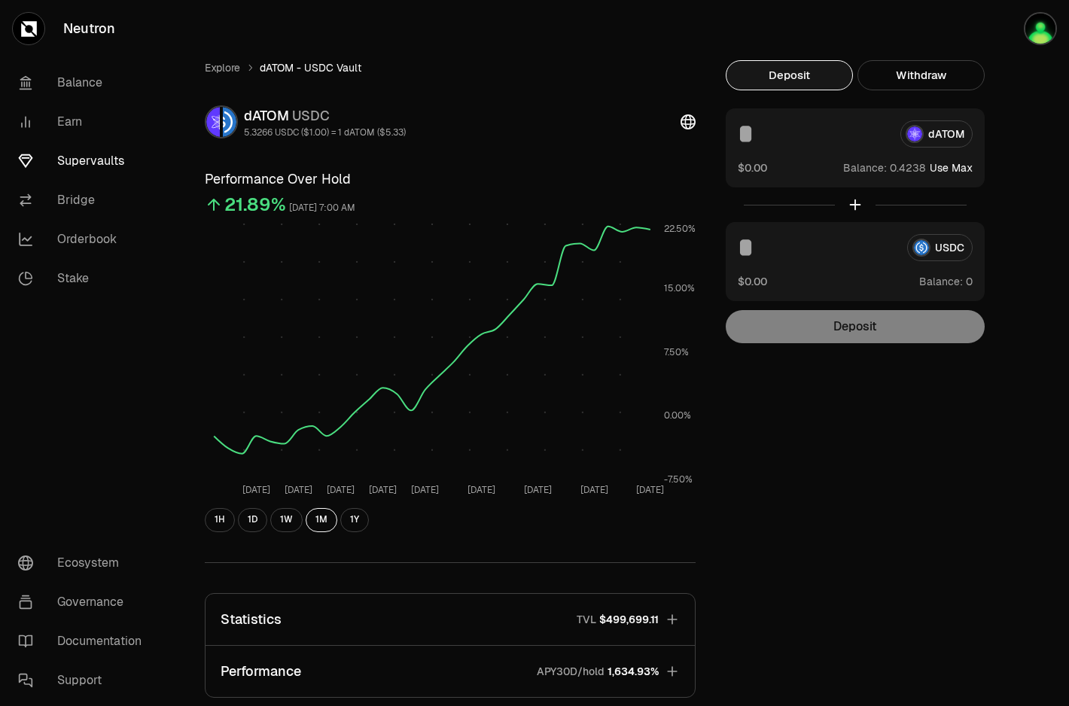
click at [954, 164] on button "Use Max" at bounding box center [951, 167] width 43 height 15
type input "*******"
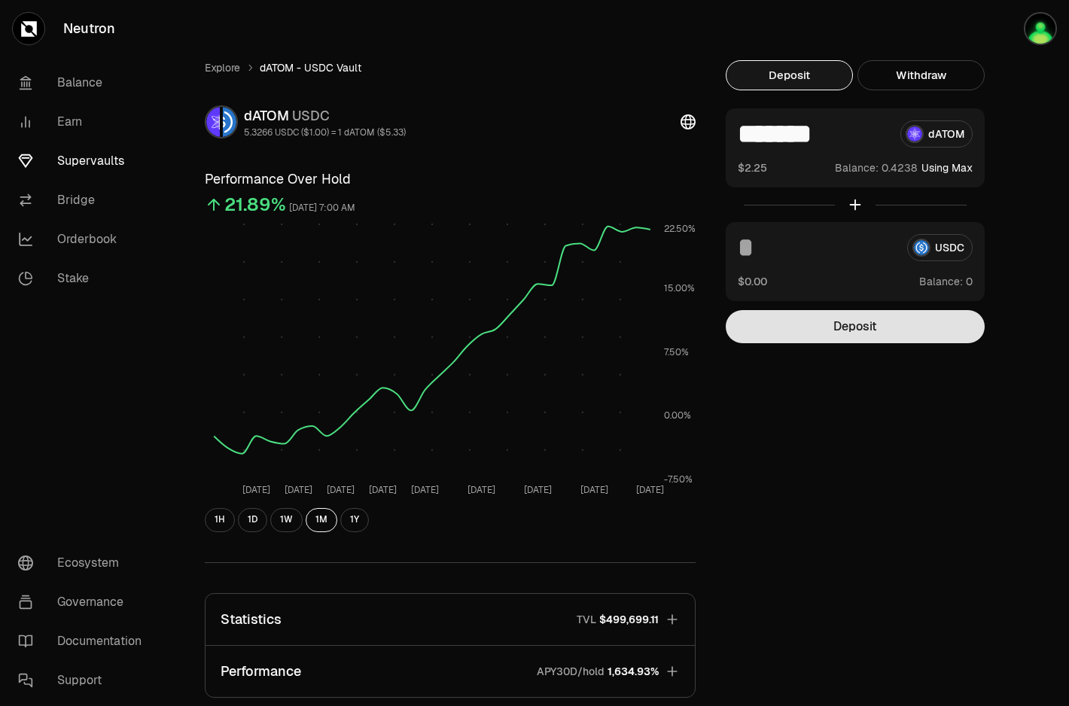
click at [873, 333] on button "Deposit" at bounding box center [855, 326] width 259 height 33
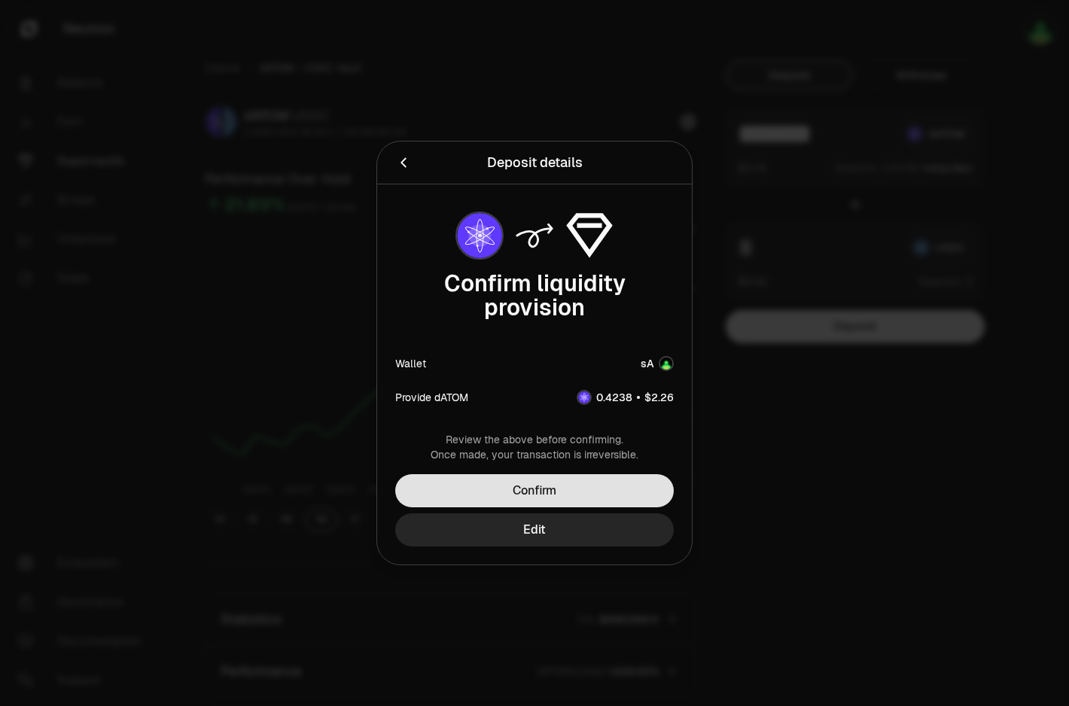
click at [636, 487] on button "Confirm" at bounding box center [534, 490] width 279 height 33
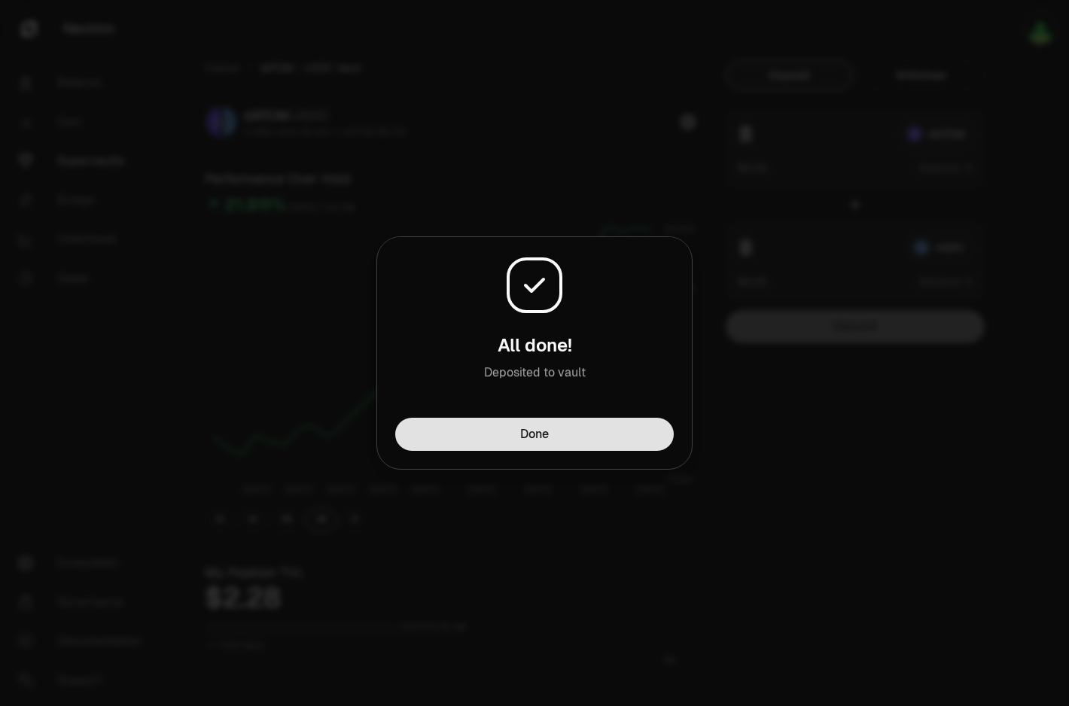
click at [602, 439] on button "Done" at bounding box center [534, 434] width 279 height 33
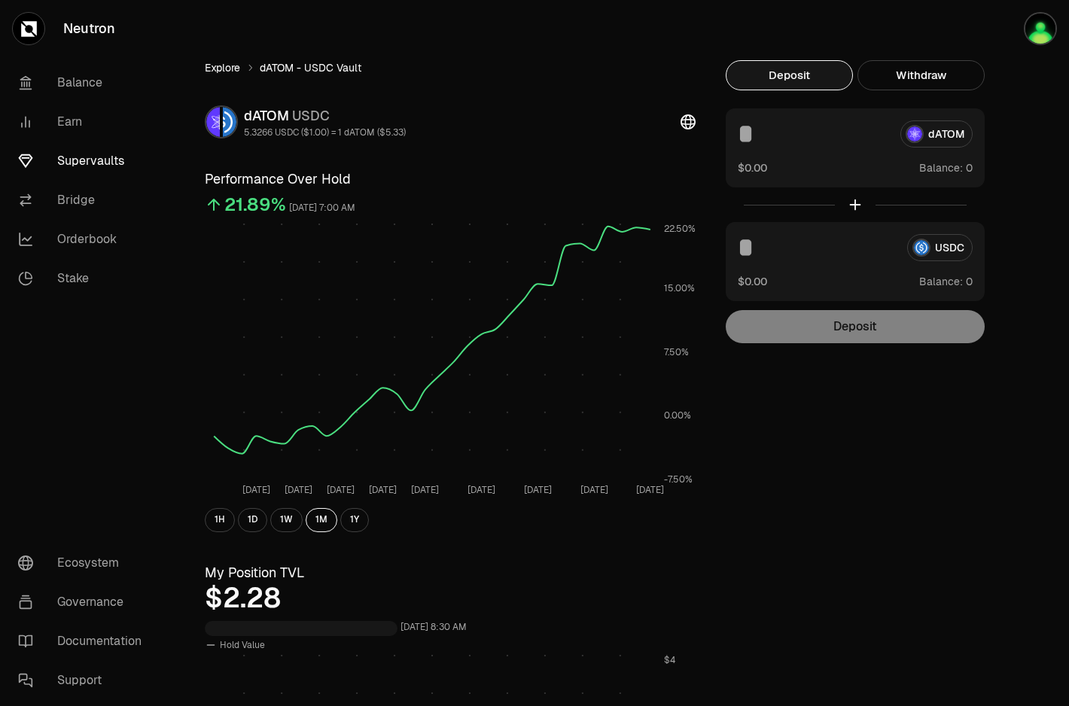
click at [232, 66] on link "Explore" at bounding box center [222, 67] width 35 height 15
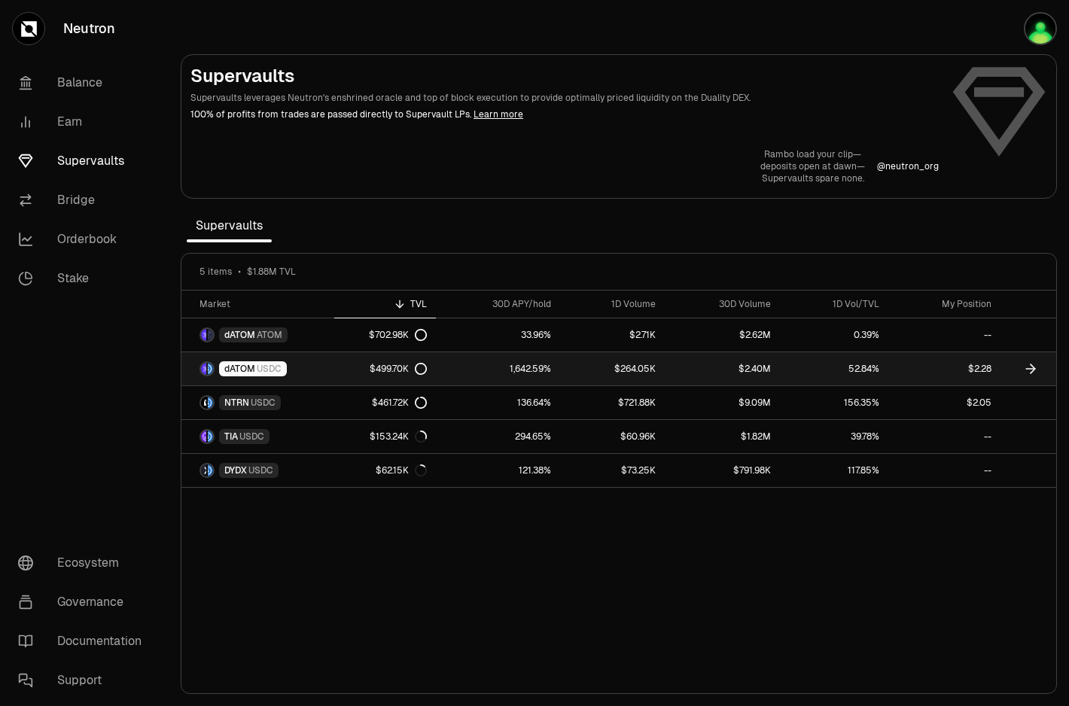
click at [902, 372] on link "$2.28" at bounding box center [945, 368] width 112 height 33
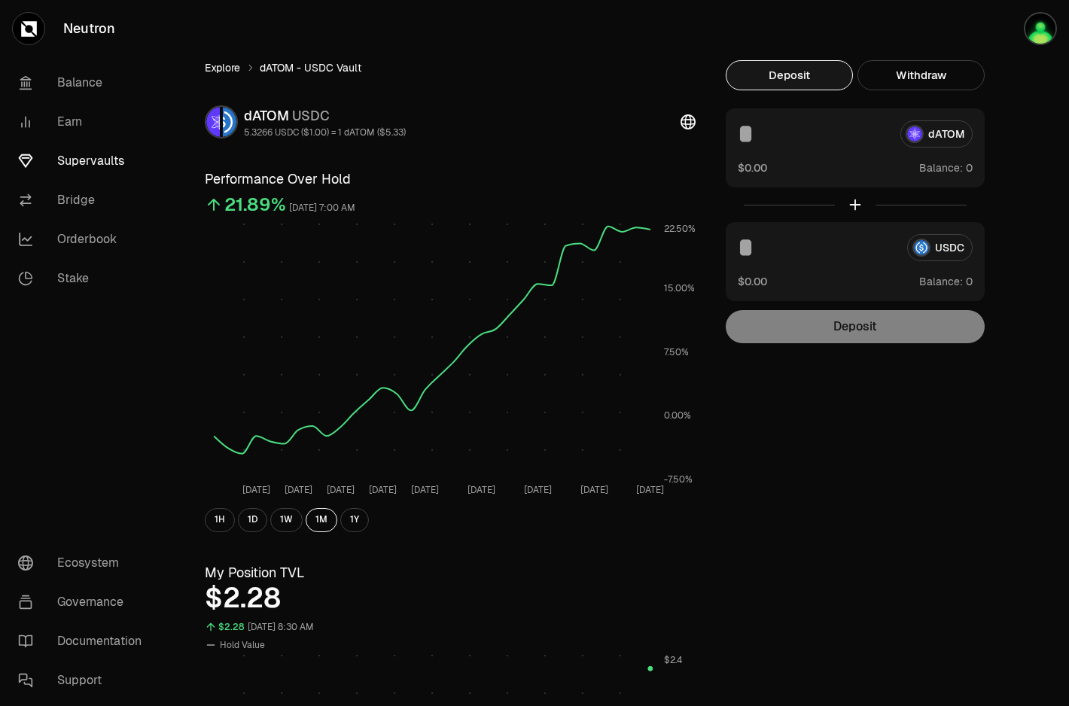
click at [227, 75] on link "Explore" at bounding box center [222, 67] width 35 height 15
